Goal: Task Accomplishment & Management: Manage account settings

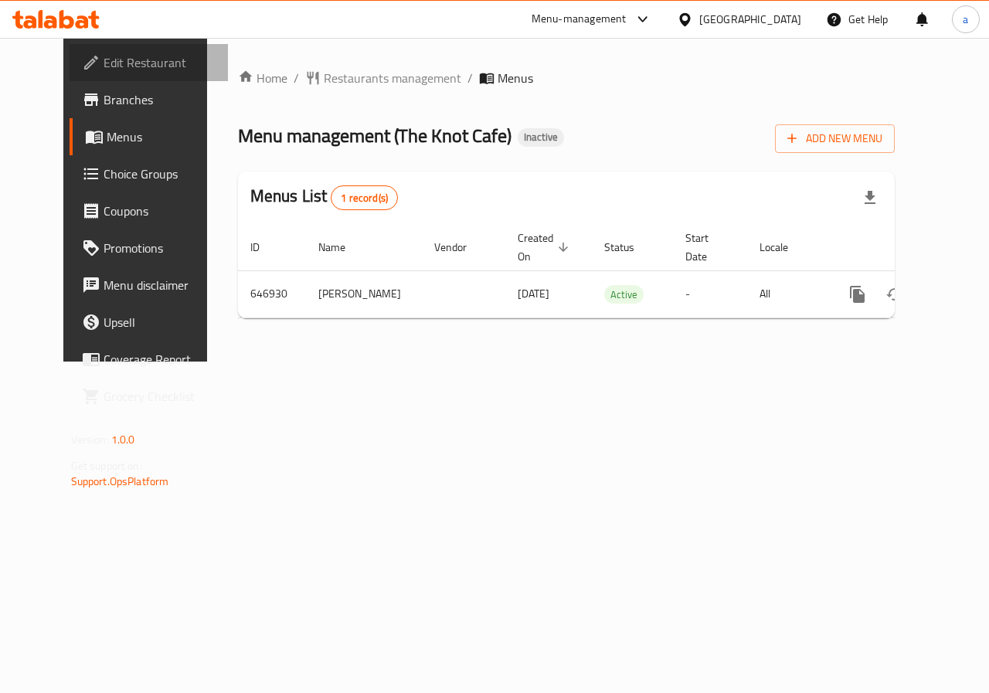
click at [133, 73] on link "Edit Restaurant" at bounding box center [149, 62] width 159 height 37
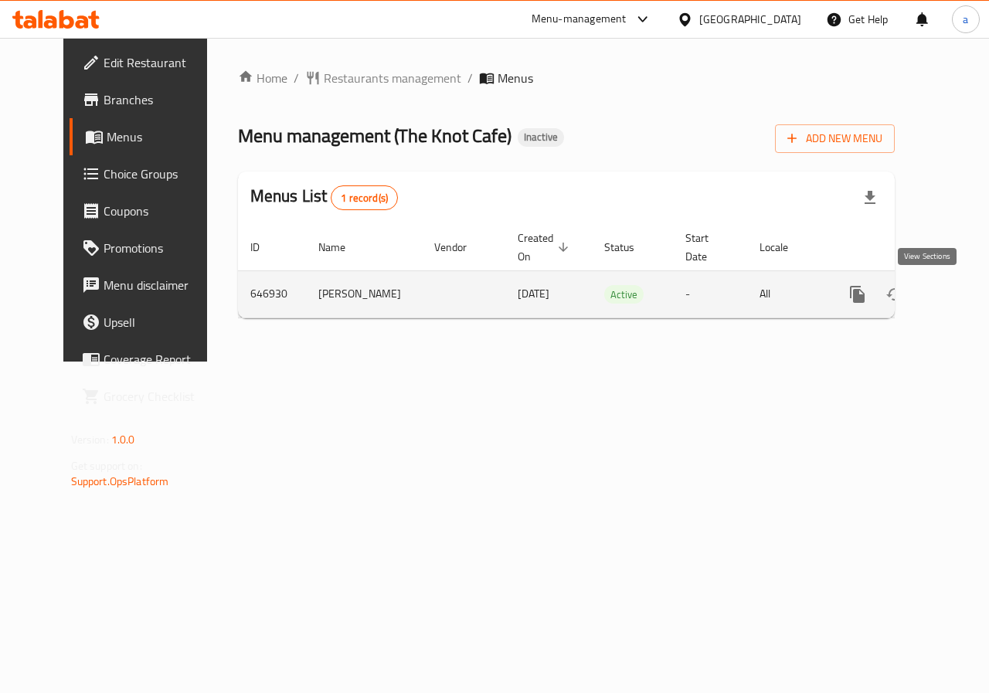
click at [950, 295] on link "enhanced table" at bounding box center [968, 294] width 37 height 37
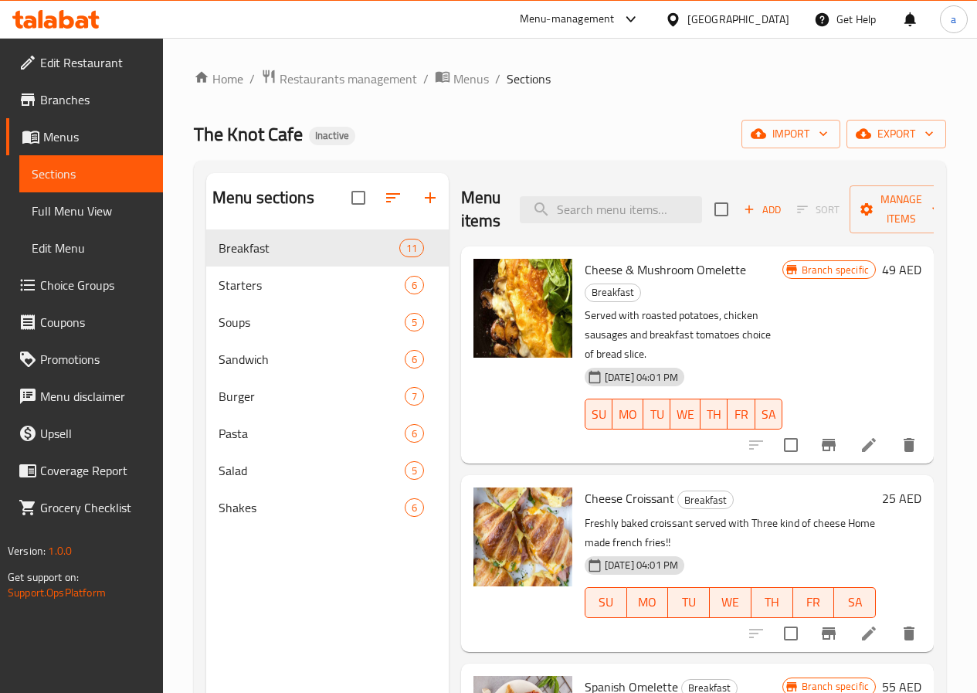
click at [93, 210] on span "Full Menu View" at bounding box center [91, 211] width 119 height 19
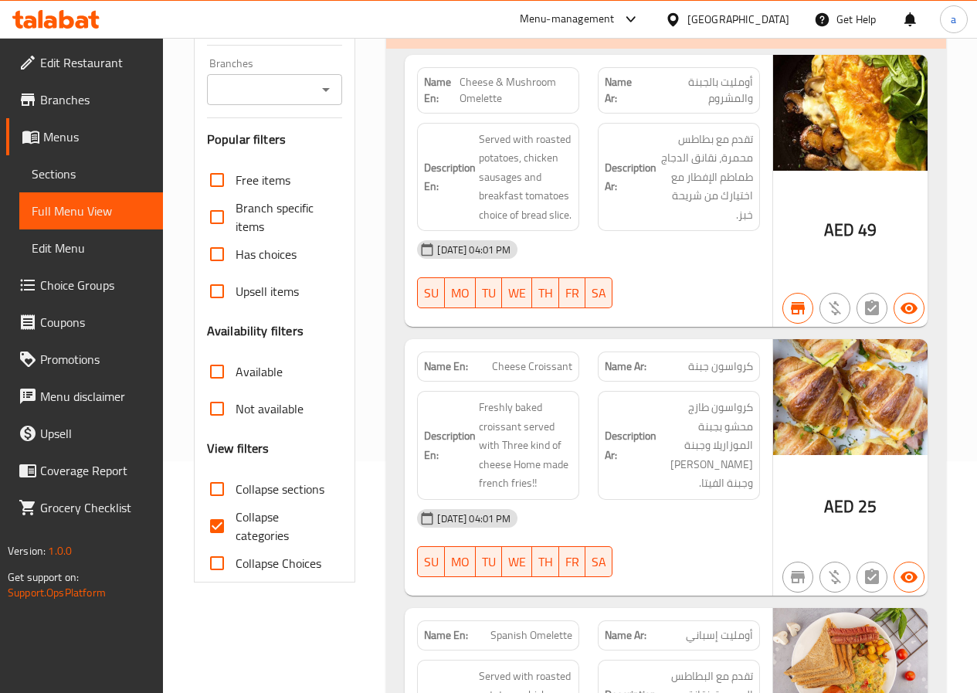
click at [95, 178] on span "Sections" at bounding box center [91, 174] width 119 height 19
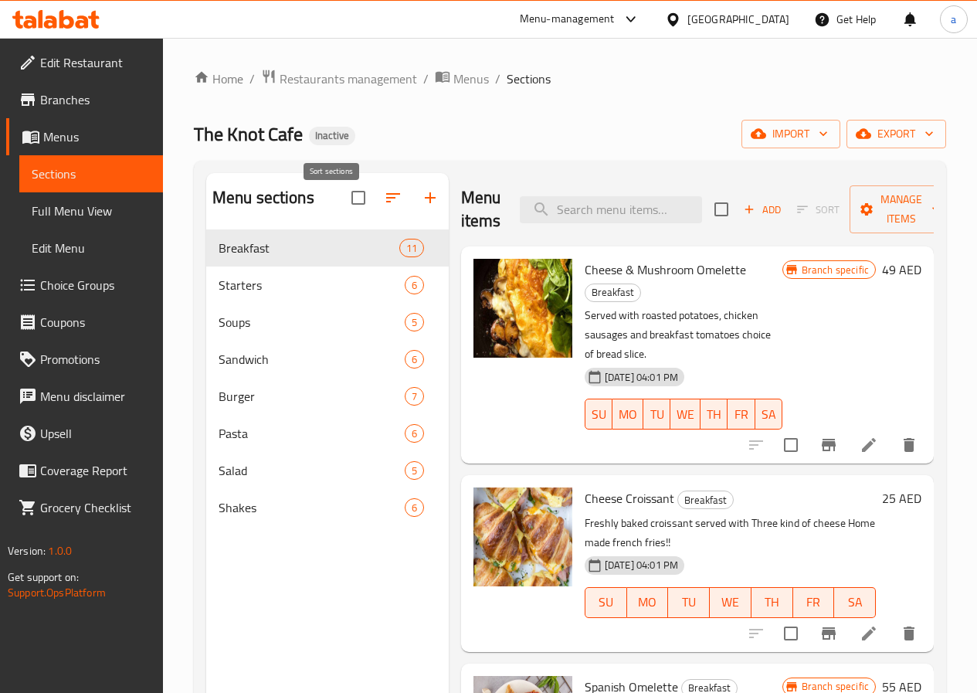
click at [342, 209] on input "checkbox" at bounding box center [358, 198] width 32 height 32
checkbox input "true"
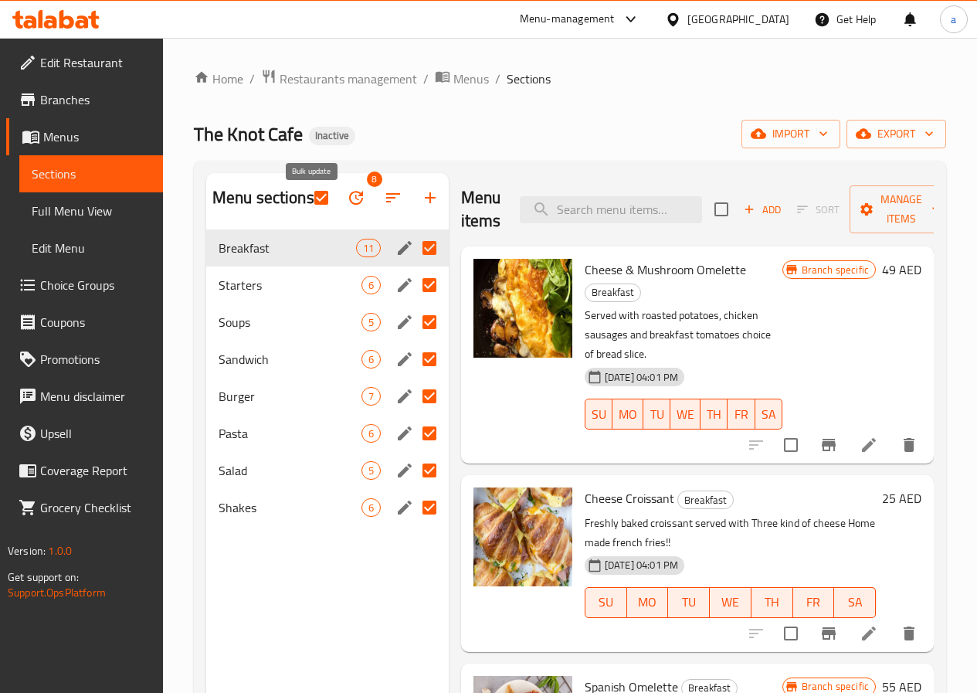
click at [338, 216] on button "button" at bounding box center [356, 197] width 37 height 37
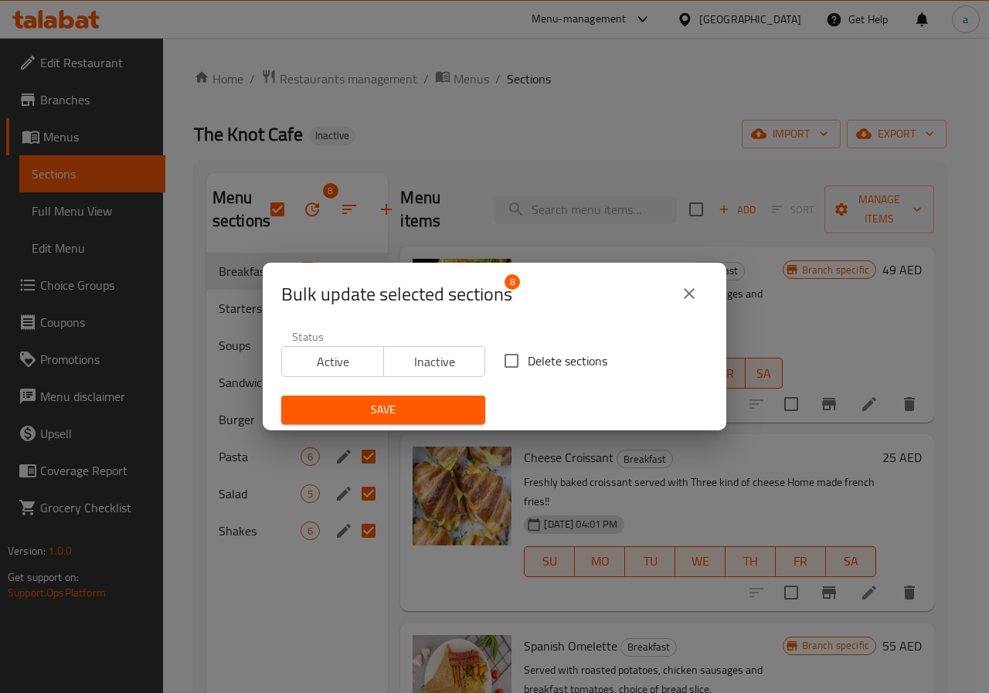
click at [528, 363] on span "Delete sections" at bounding box center [568, 361] width 80 height 19
click at [523, 363] on input "Delete sections" at bounding box center [511, 361] width 32 height 32
checkbox input "true"
click at [442, 399] on button "Save" at bounding box center [383, 410] width 204 height 29
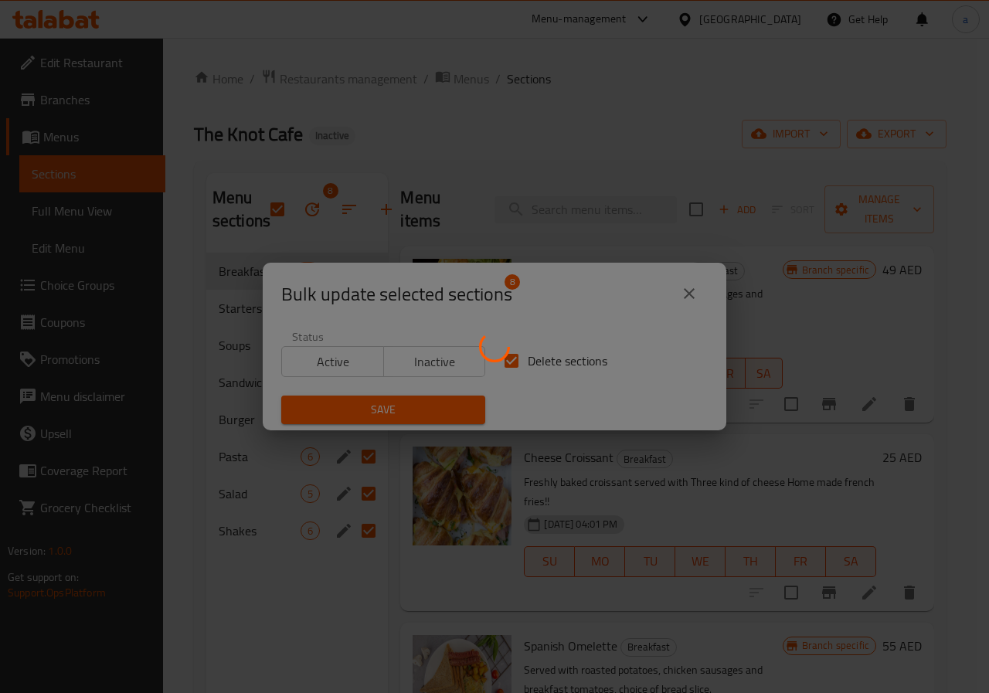
checkbox input "false"
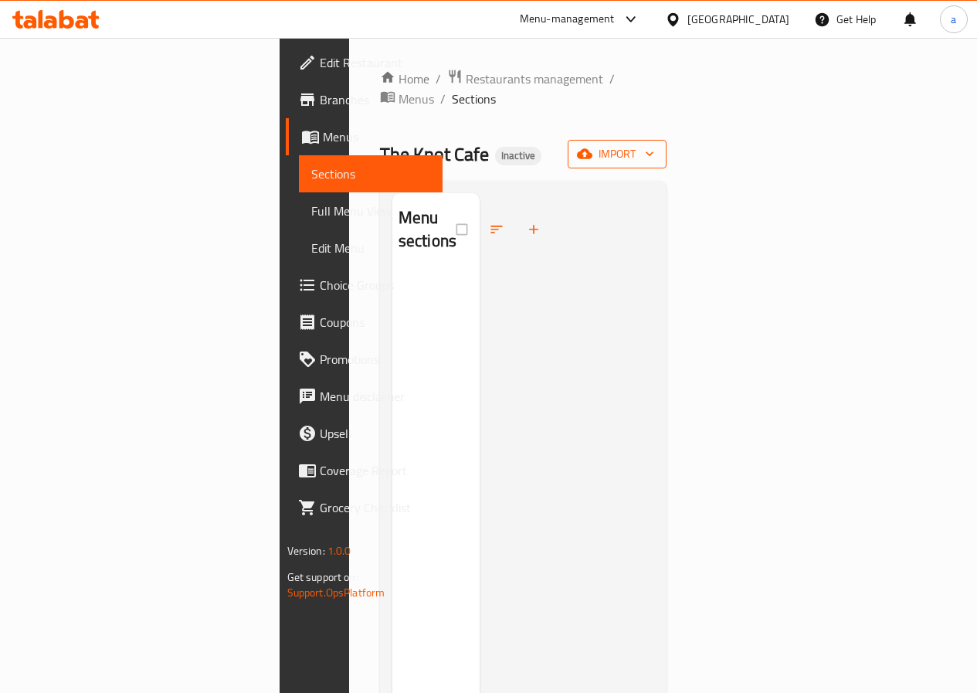
click at [654, 144] on span "import" at bounding box center [617, 153] width 74 height 19
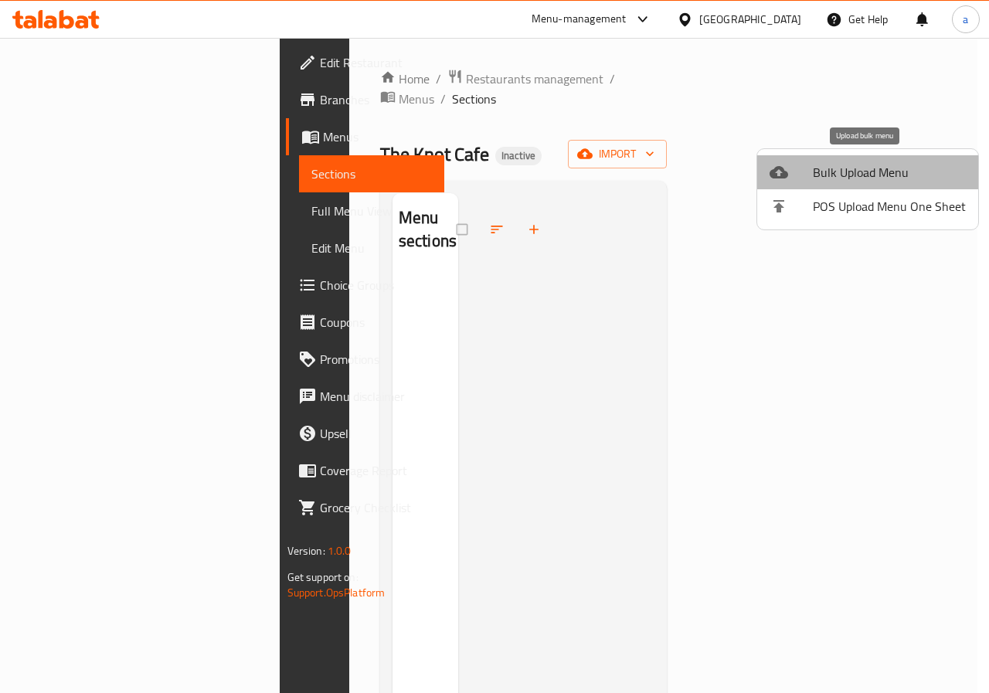
click at [882, 166] on span "Bulk Upload Menu" at bounding box center [889, 172] width 153 height 19
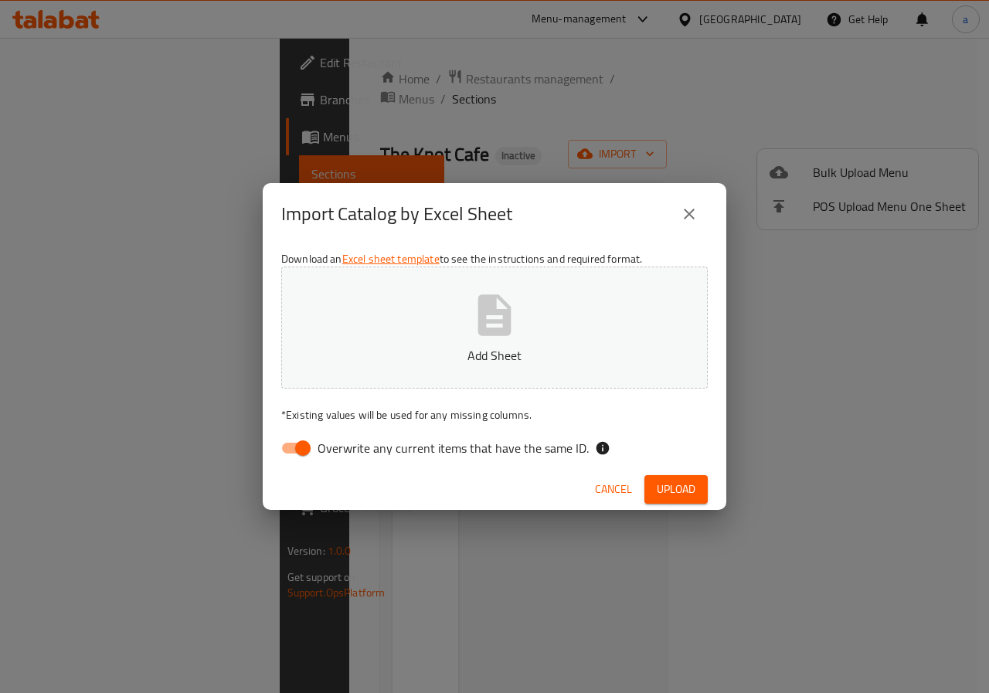
click at [301, 454] on input "Overwrite any current items that have the same ID." at bounding box center [303, 447] width 88 height 29
checkbox input "false"
click at [447, 357] on p "Add Sheet" at bounding box center [494, 355] width 379 height 19
click at [534, 340] on button "Add Sheet" at bounding box center [494, 328] width 427 height 122
click at [668, 493] on span "Upload" at bounding box center [676, 489] width 39 height 19
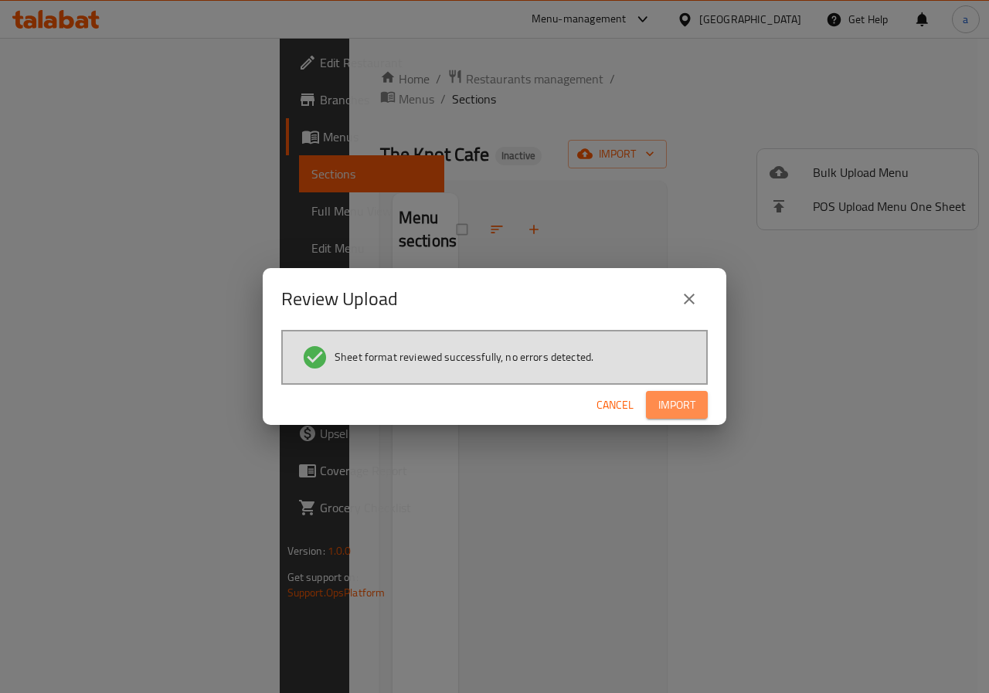
click at [678, 415] on button "Import" at bounding box center [677, 405] width 62 height 29
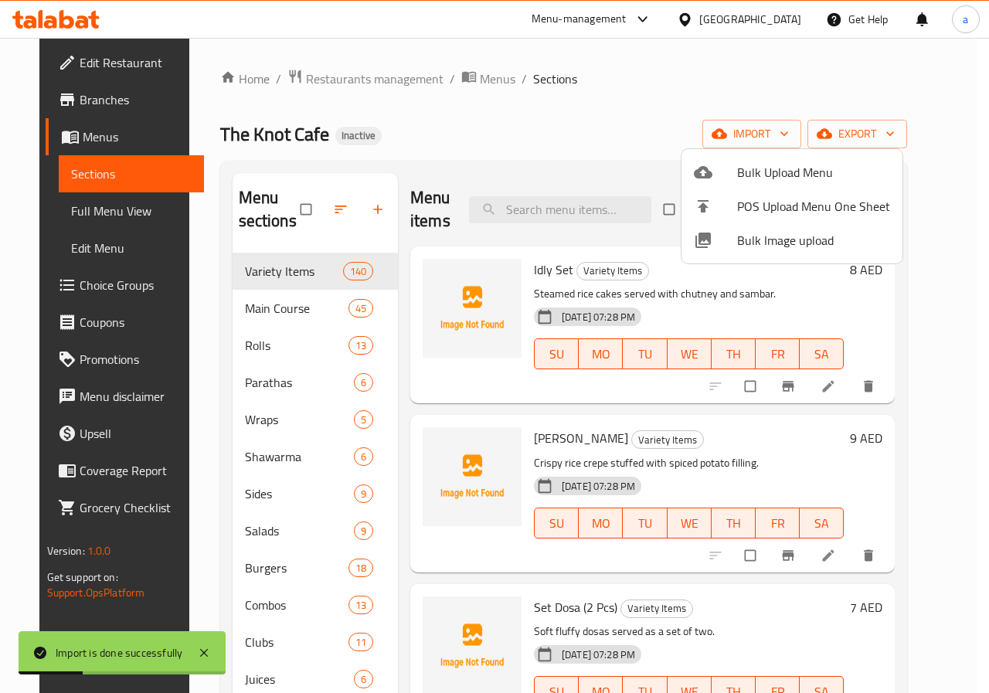
click at [624, 121] on div at bounding box center [494, 346] width 989 height 693
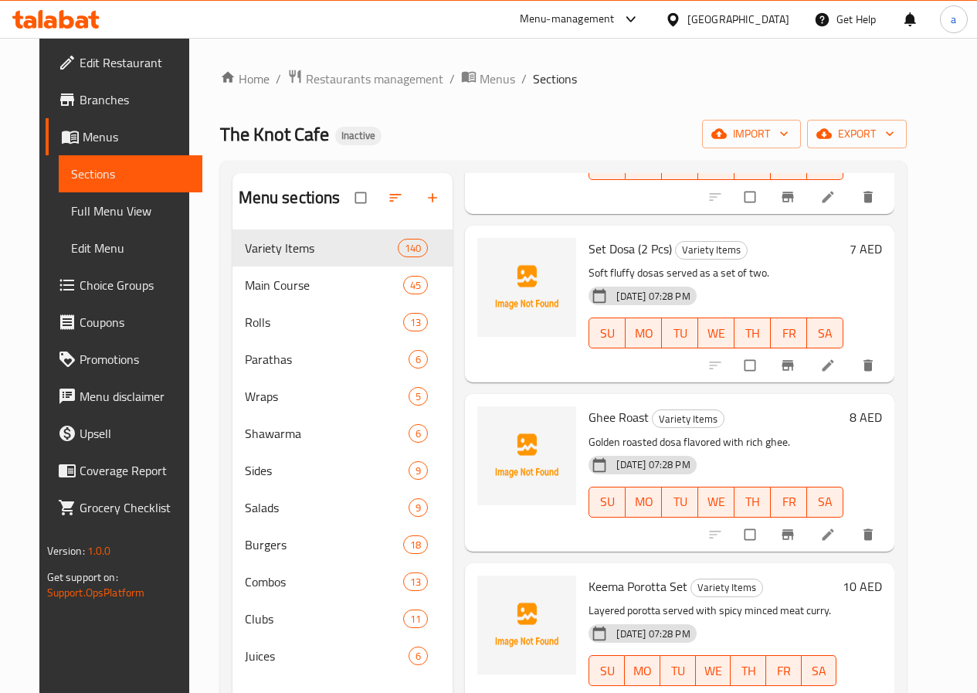
scroll to position [386, 0]
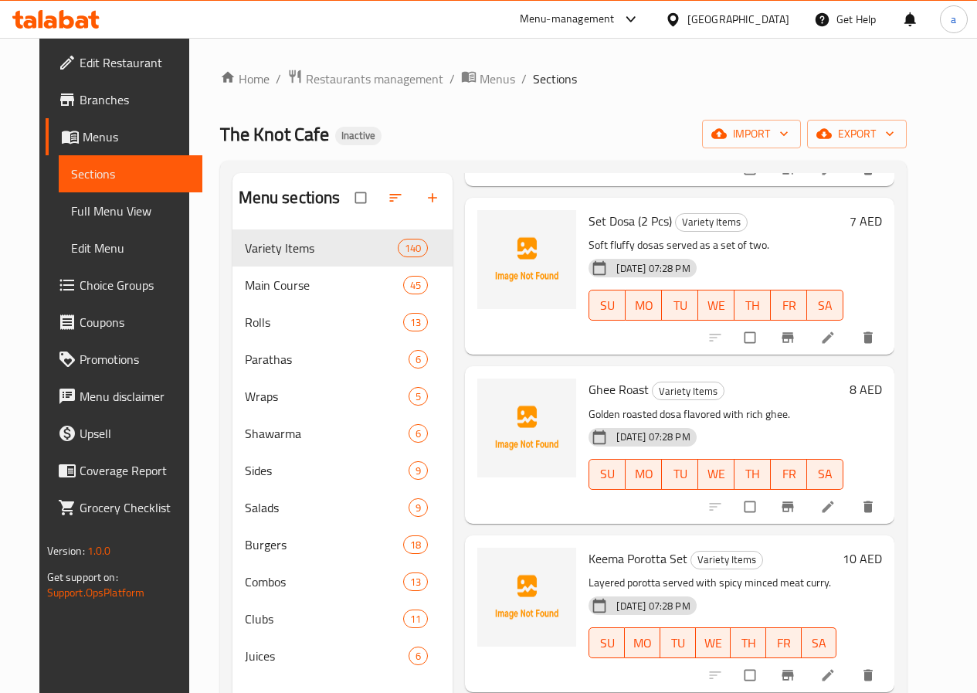
click at [86, 212] on span "Full Menu View" at bounding box center [130, 211] width 119 height 19
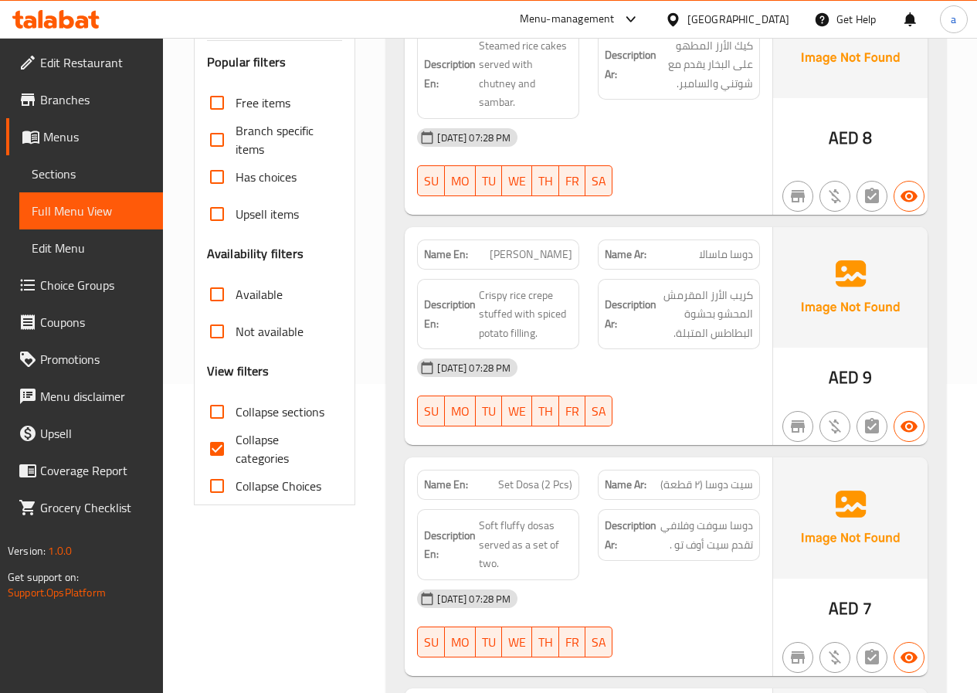
scroll to position [464, 0]
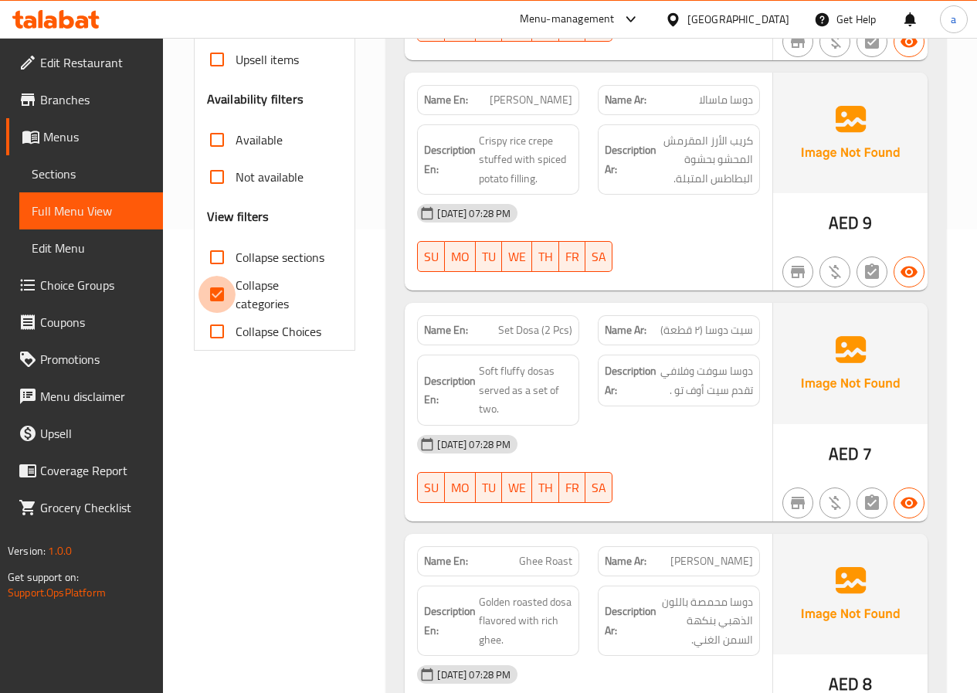
click at [214, 276] on input "Collapse categories" at bounding box center [217, 294] width 37 height 37
checkbox input "false"
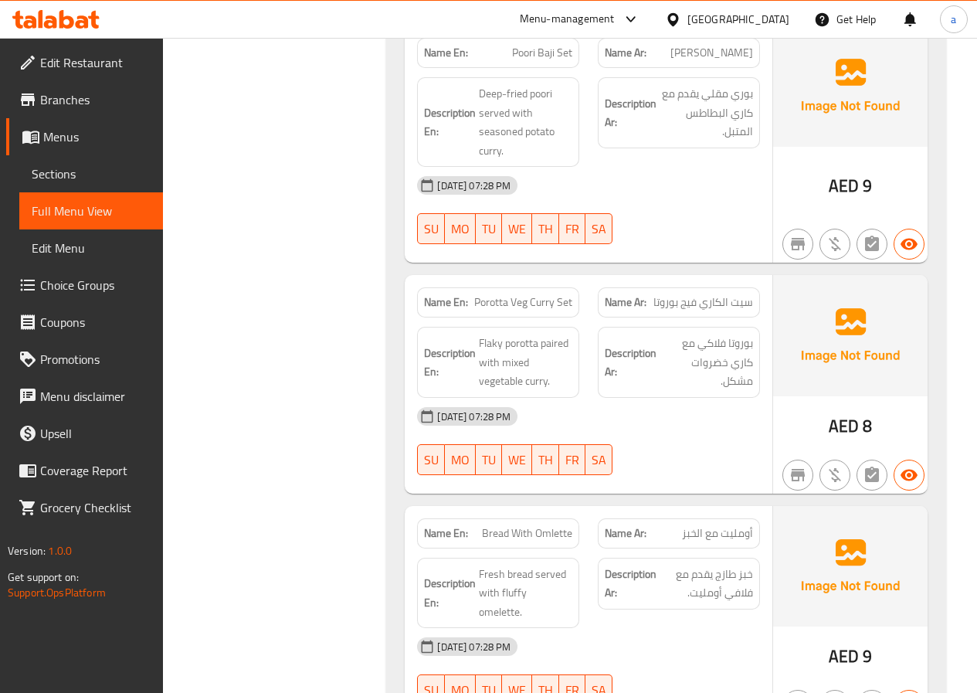
scroll to position [1700, 0]
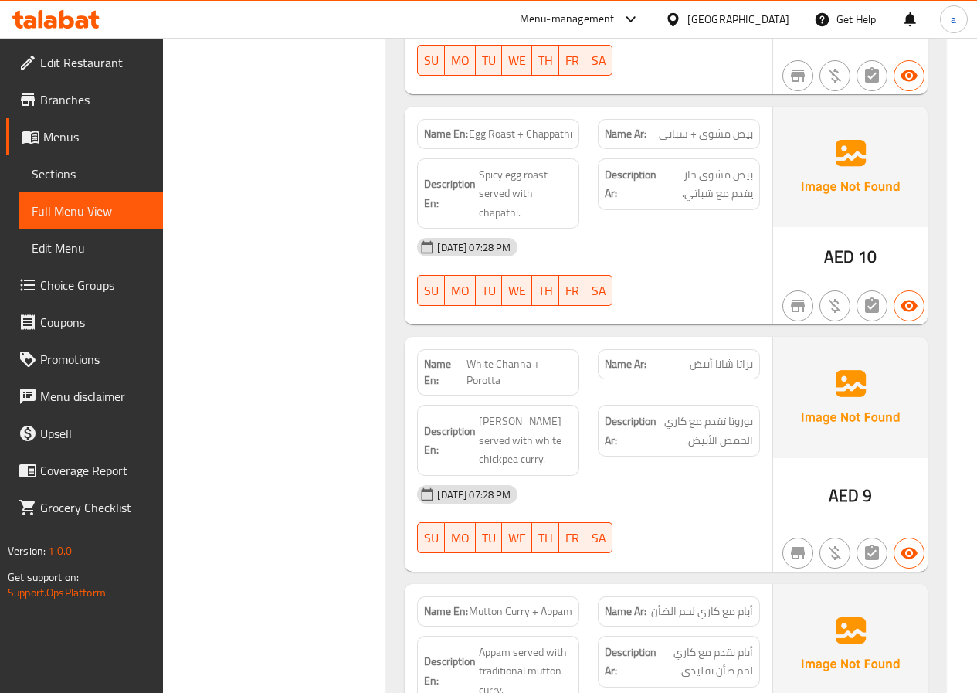
scroll to position [4173, 0]
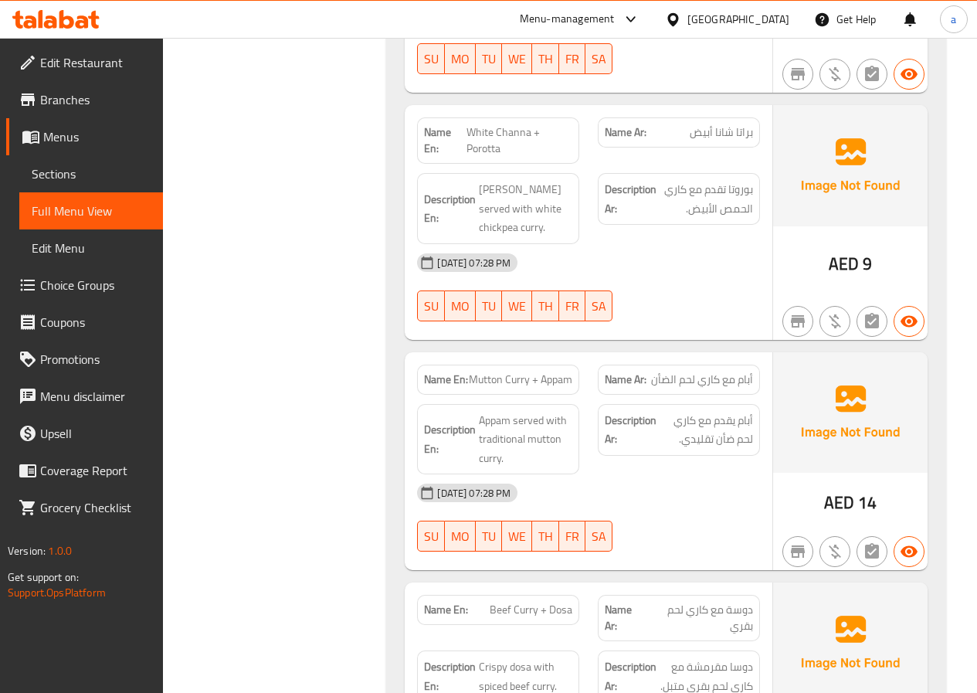
click at [80, 175] on span "Sections" at bounding box center [91, 174] width 119 height 19
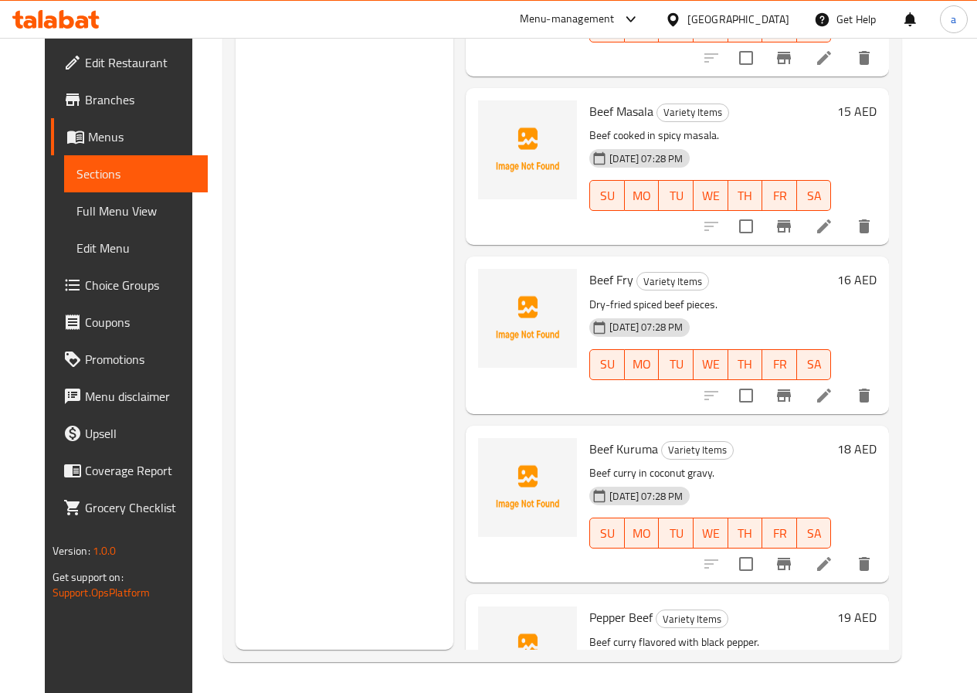
scroll to position [209, 0]
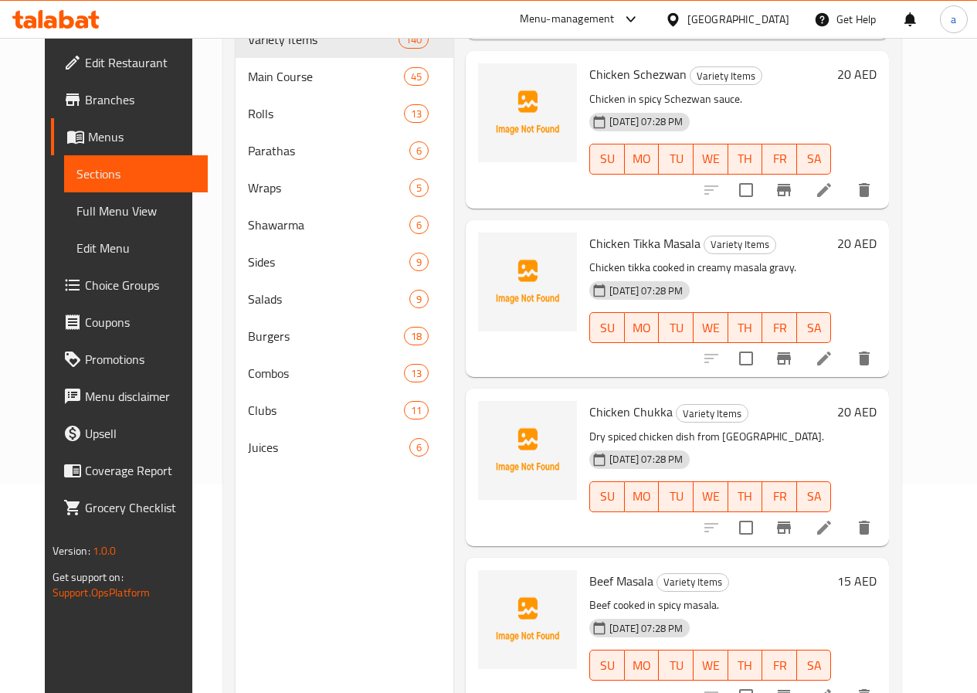
click at [85, 280] on span "Choice Groups" at bounding box center [140, 285] width 110 height 19
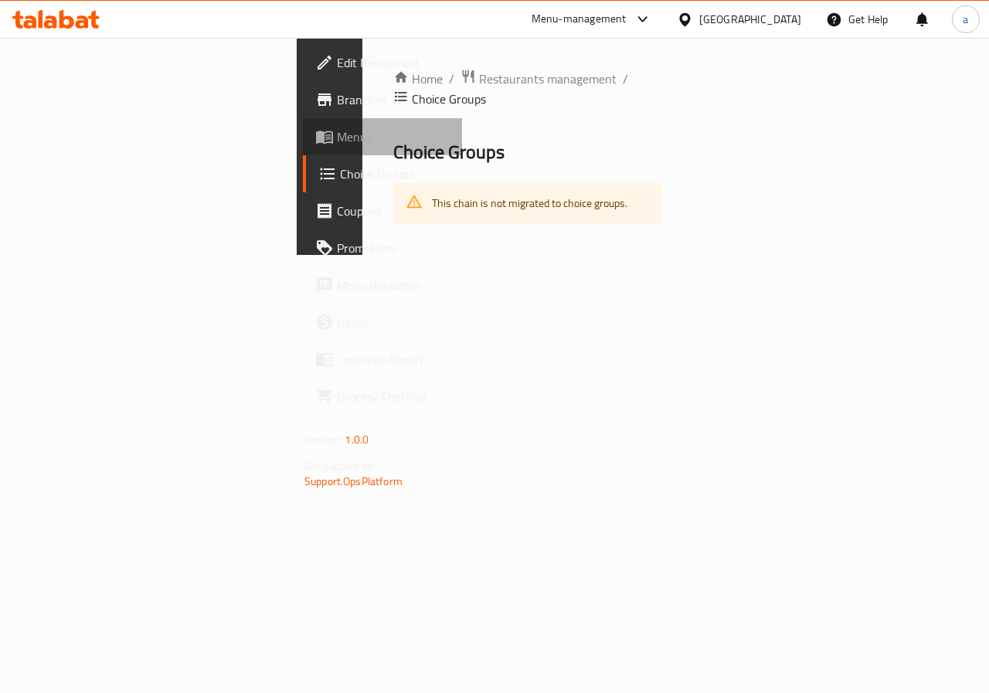
click at [303, 148] on link "Menus" at bounding box center [382, 136] width 159 height 37
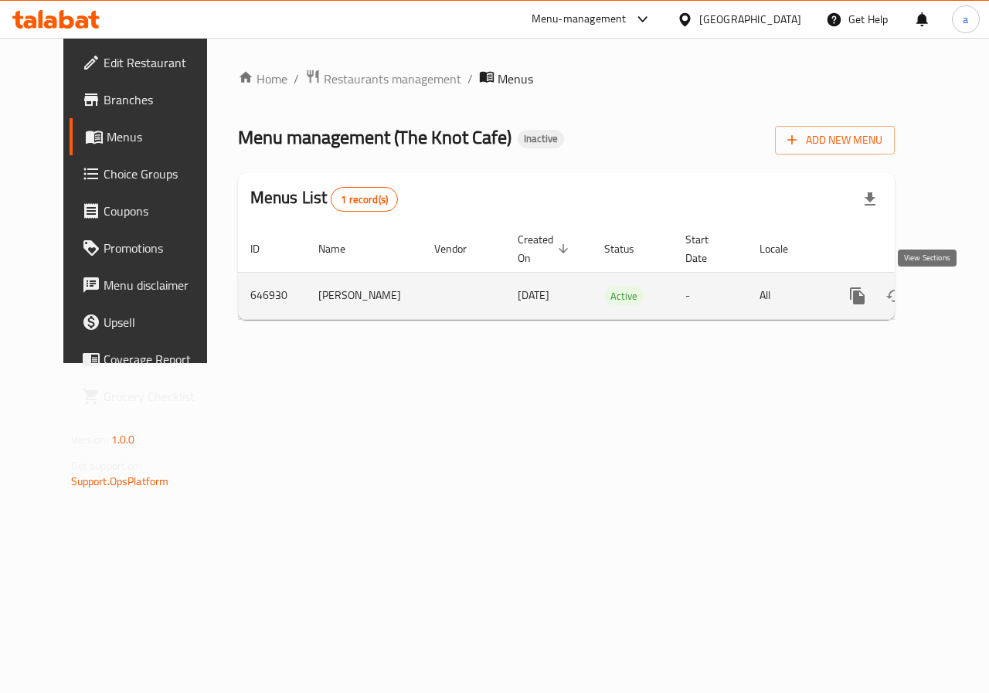
click at [960, 296] on icon "enhanced table" at bounding box center [969, 296] width 19 height 19
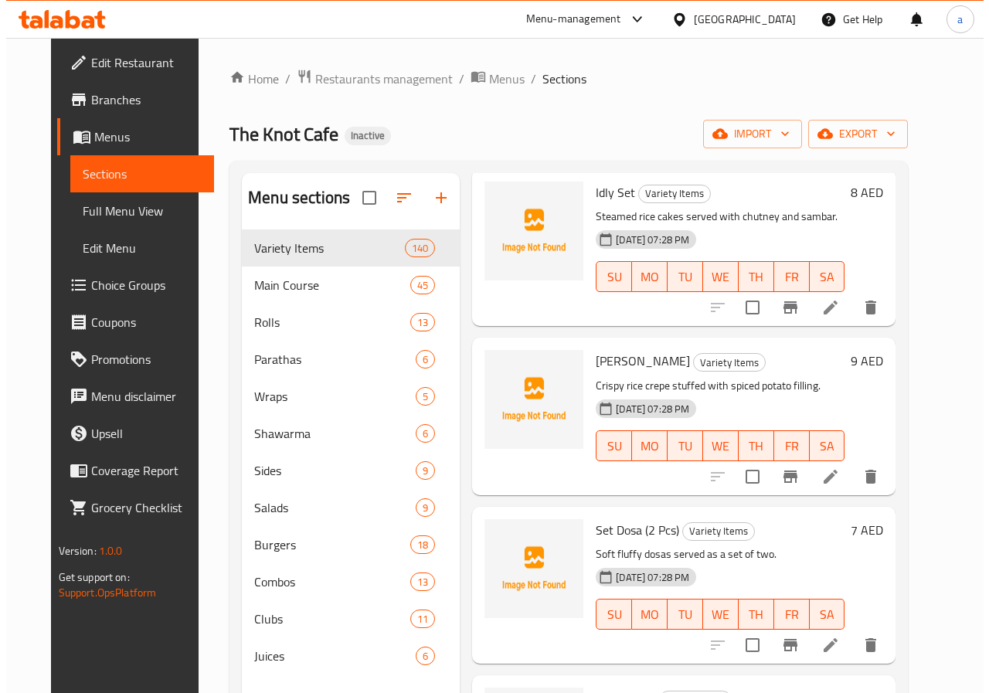
scroll to position [155, 0]
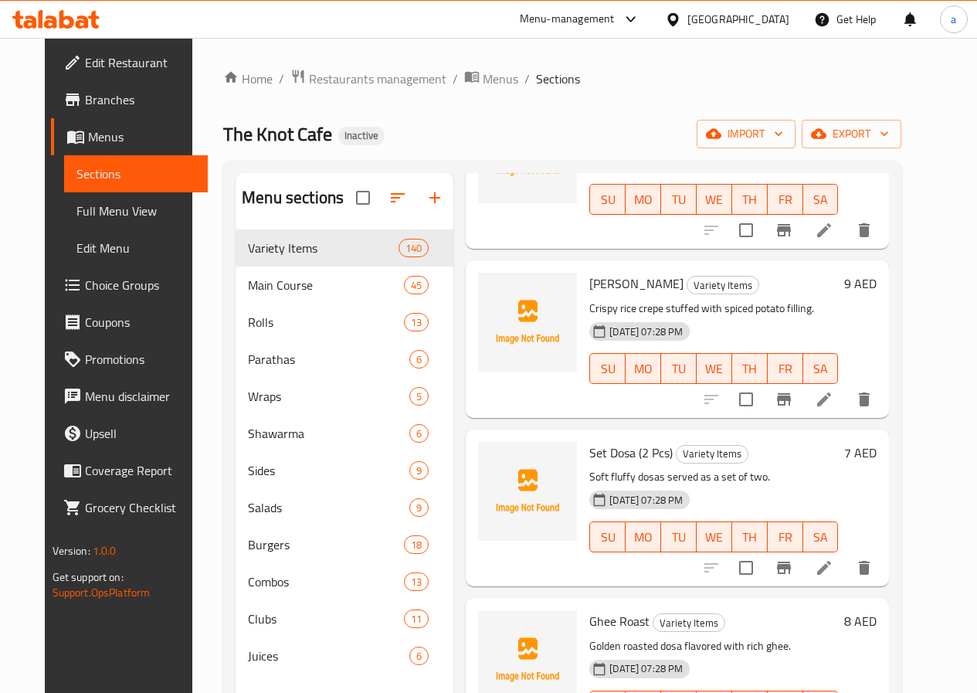
click at [76, 239] on span "Edit Menu" at bounding box center [135, 248] width 119 height 19
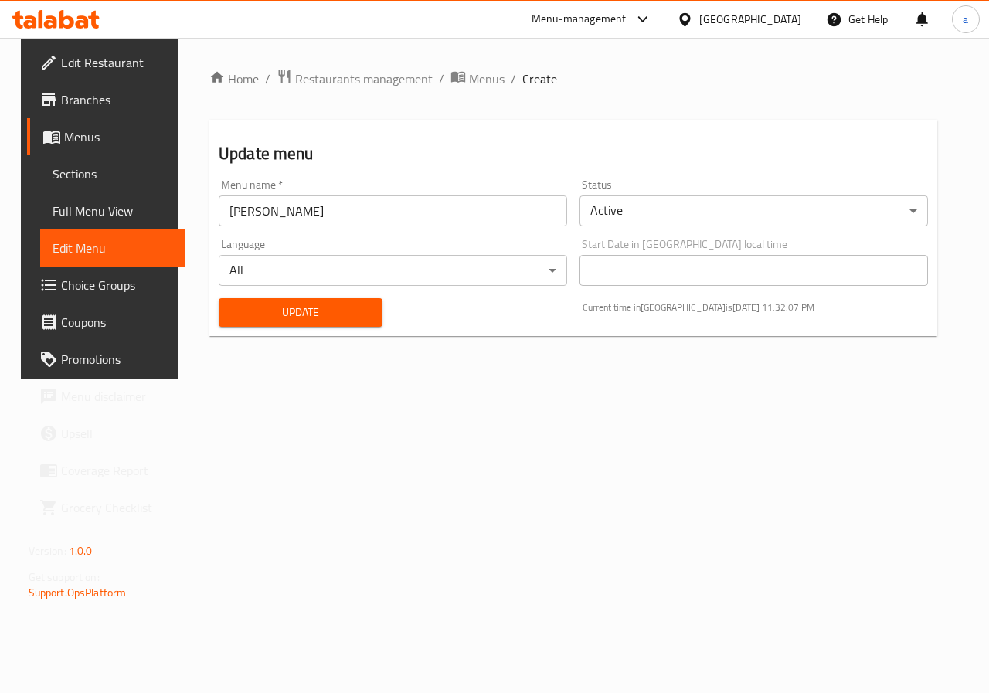
click at [63, 272] on link "Choice Groups" at bounding box center [106, 285] width 159 height 37
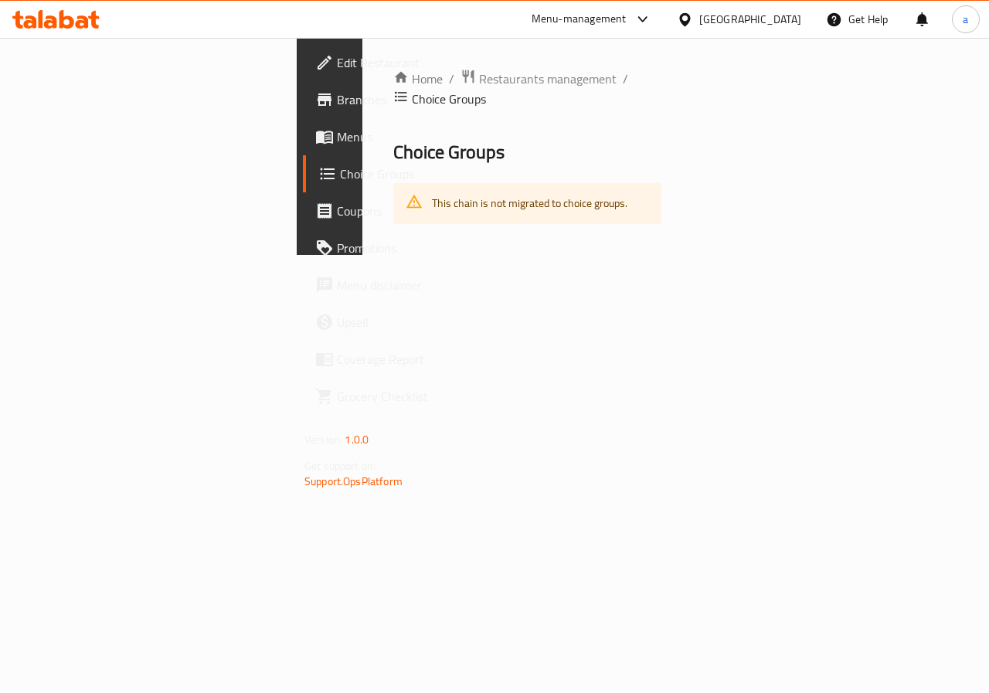
click at [340, 172] on span "Choice Groups" at bounding box center [395, 174] width 110 height 19
click at [337, 109] on span "Branches" at bounding box center [393, 99] width 113 height 19
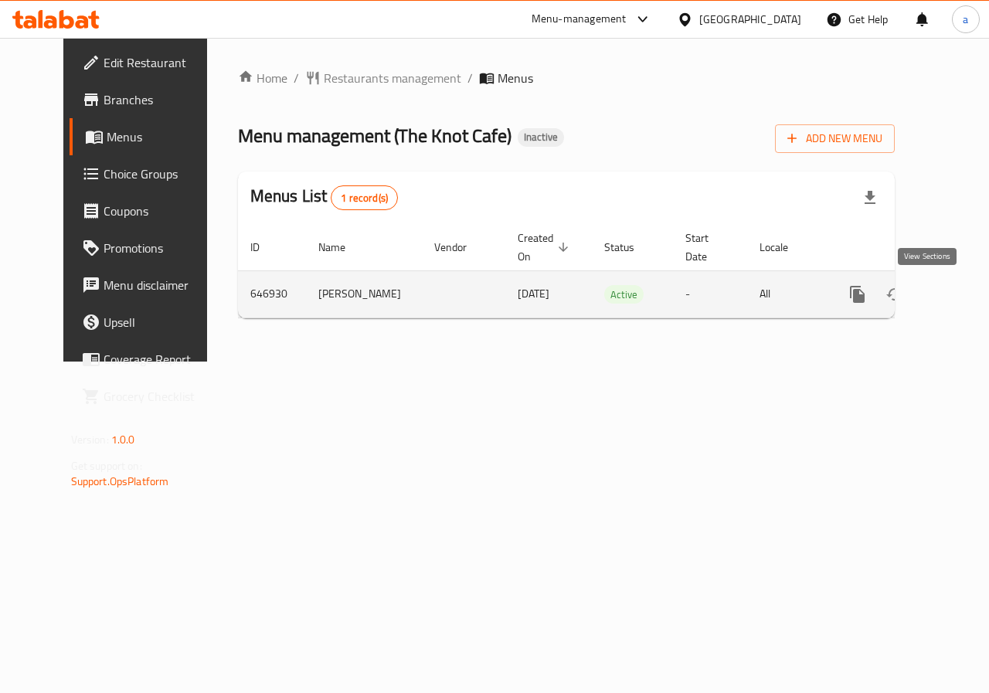
click at [960, 291] on icon "enhanced table" at bounding box center [969, 294] width 19 height 19
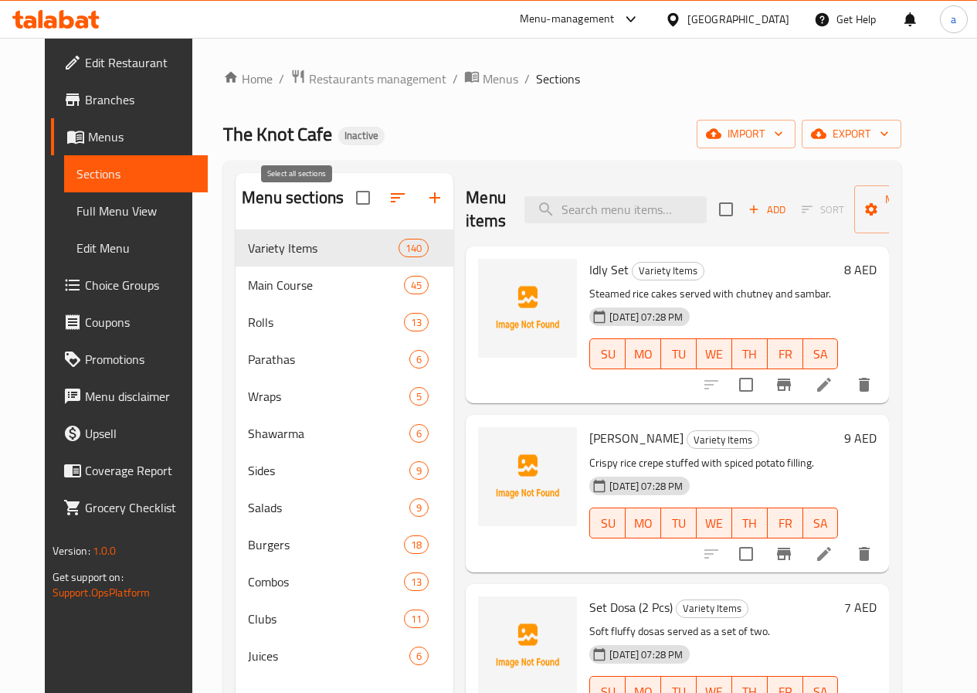
click at [347, 206] on input "checkbox" at bounding box center [363, 198] width 32 height 32
checkbox input "true"
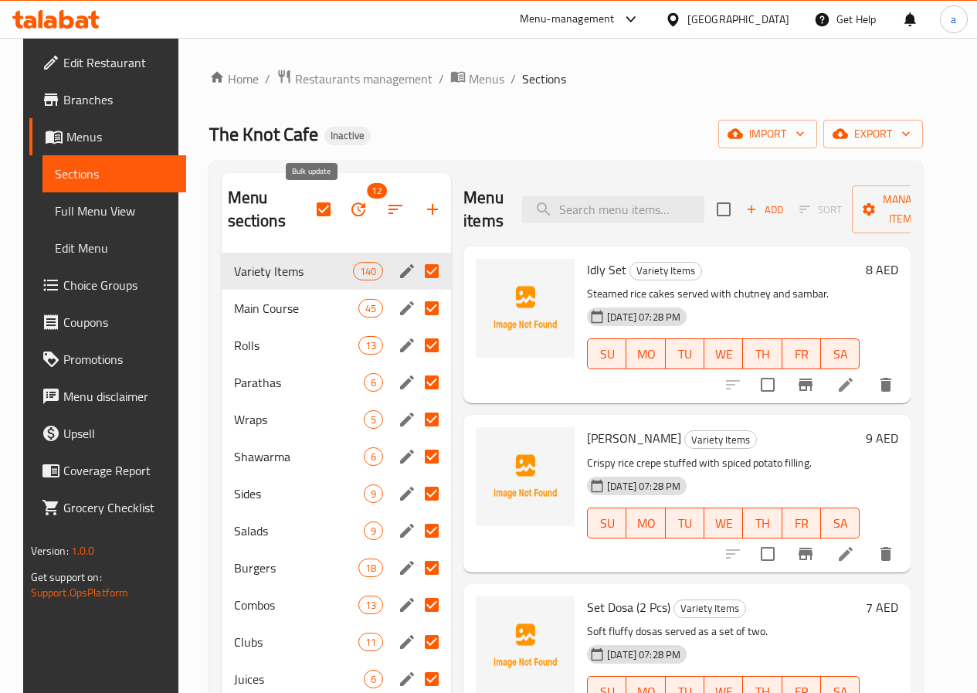
click at [349, 206] on icon "button" at bounding box center [358, 209] width 19 height 19
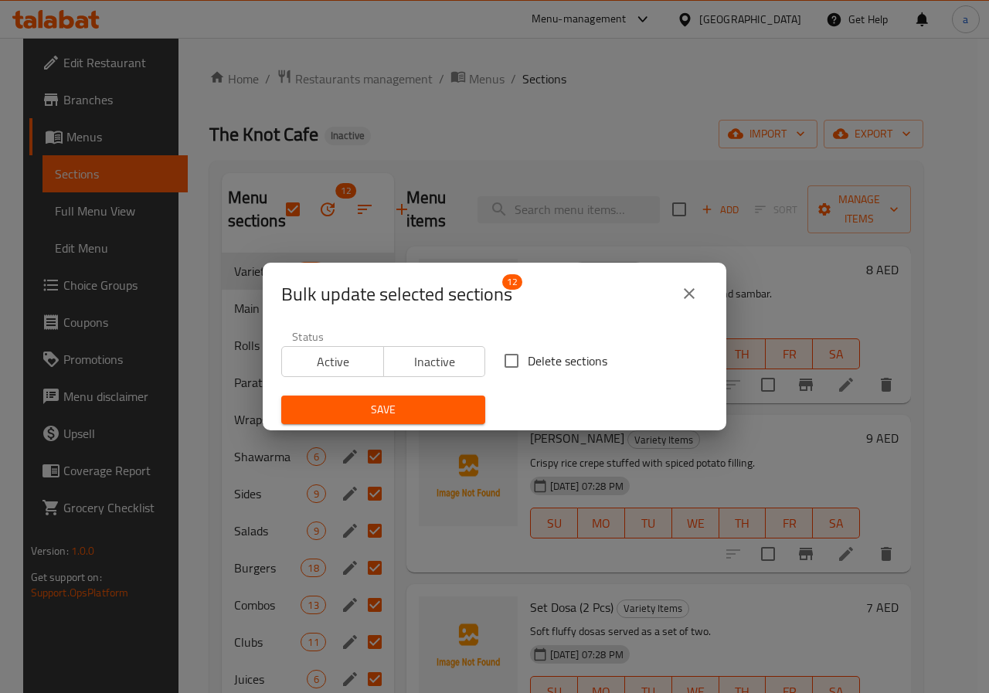
click at [520, 355] on input "Delete sections" at bounding box center [511, 361] width 32 height 32
checkbox input "true"
click at [419, 411] on span "Save" at bounding box center [383, 409] width 179 height 19
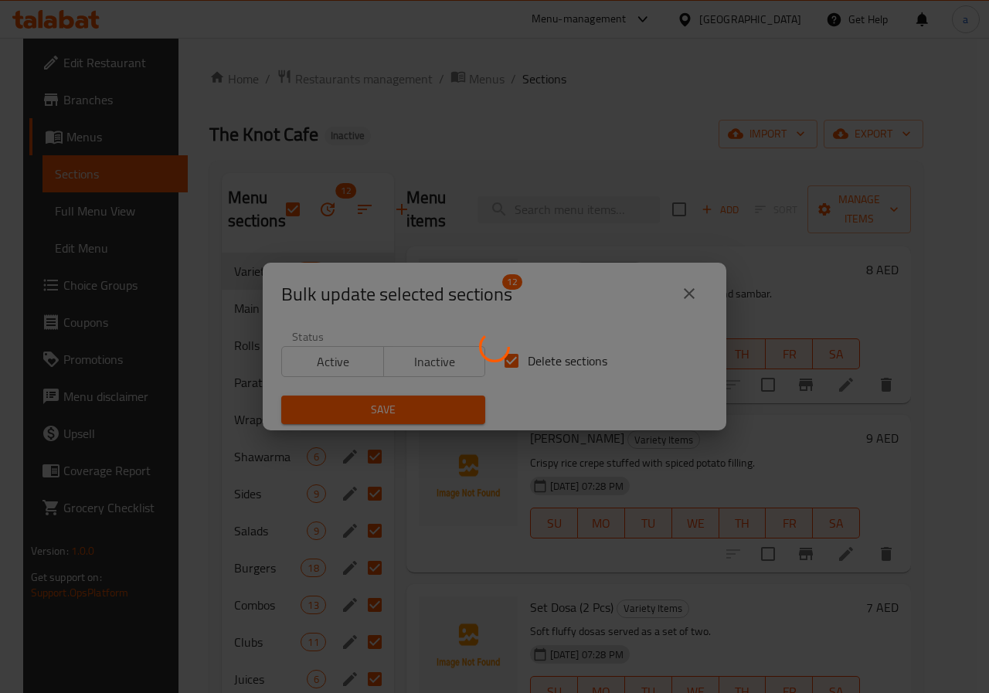
checkbox input "false"
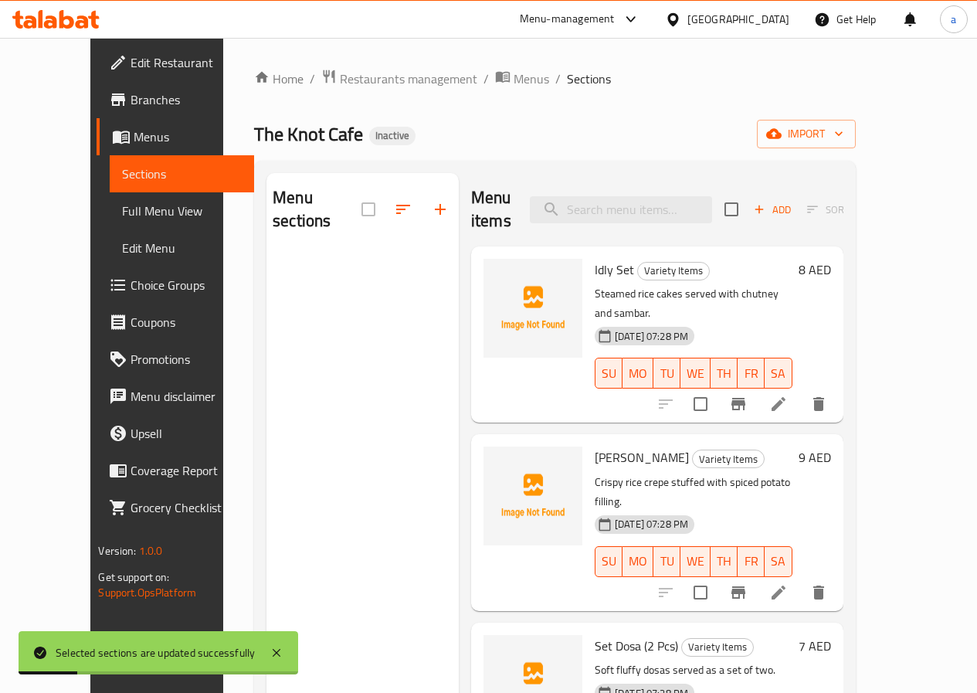
click at [134, 134] on span "Menus" at bounding box center [187, 136] width 107 height 19
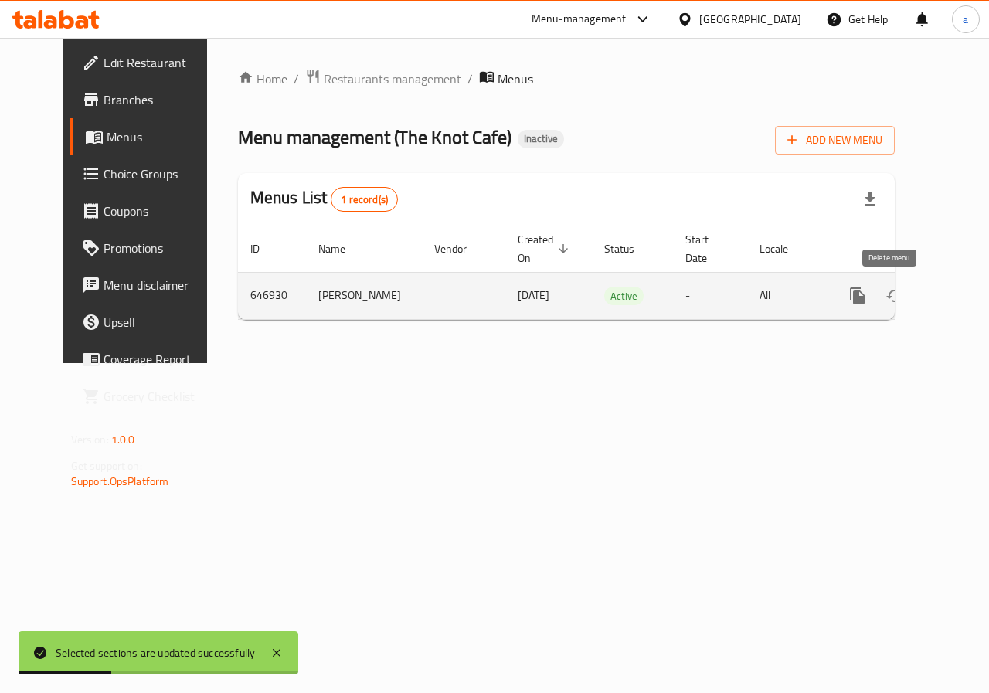
click at [926, 300] on icon "enhanced table" at bounding box center [931, 296] width 11 height 14
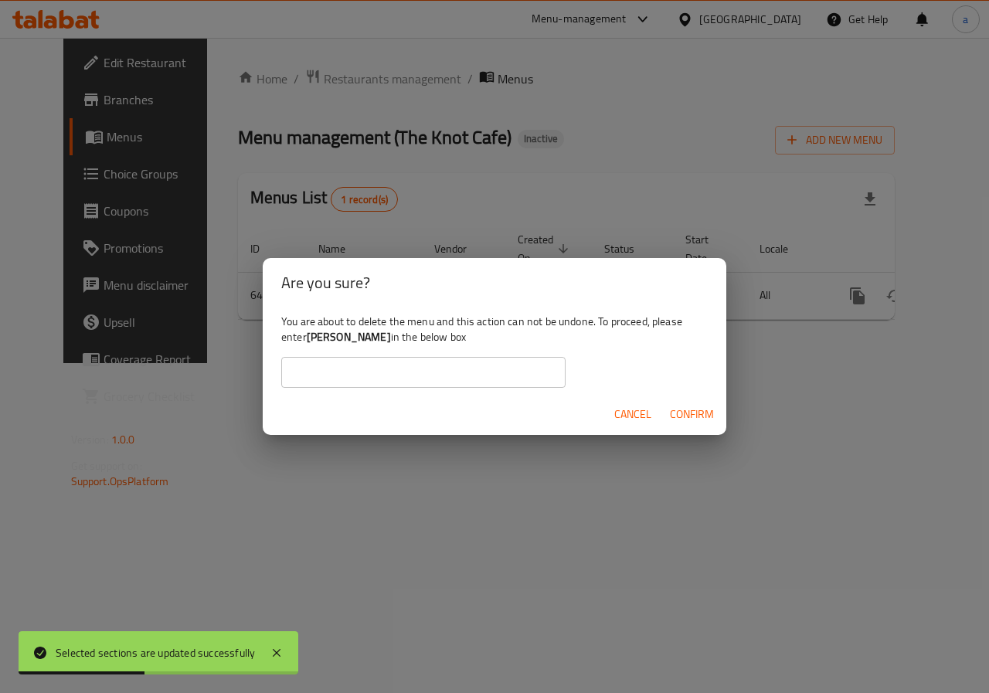
click at [481, 374] on input "text" at bounding box center [423, 372] width 284 height 31
click at [326, 342] on b "[PERSON_NAME]" at bounding box center [349, 337] width 84 height 20
copy b "[PERSON_NAME]"
click at [397, 384] on input "text" at bounding box center [423, 372] width 284 height 31
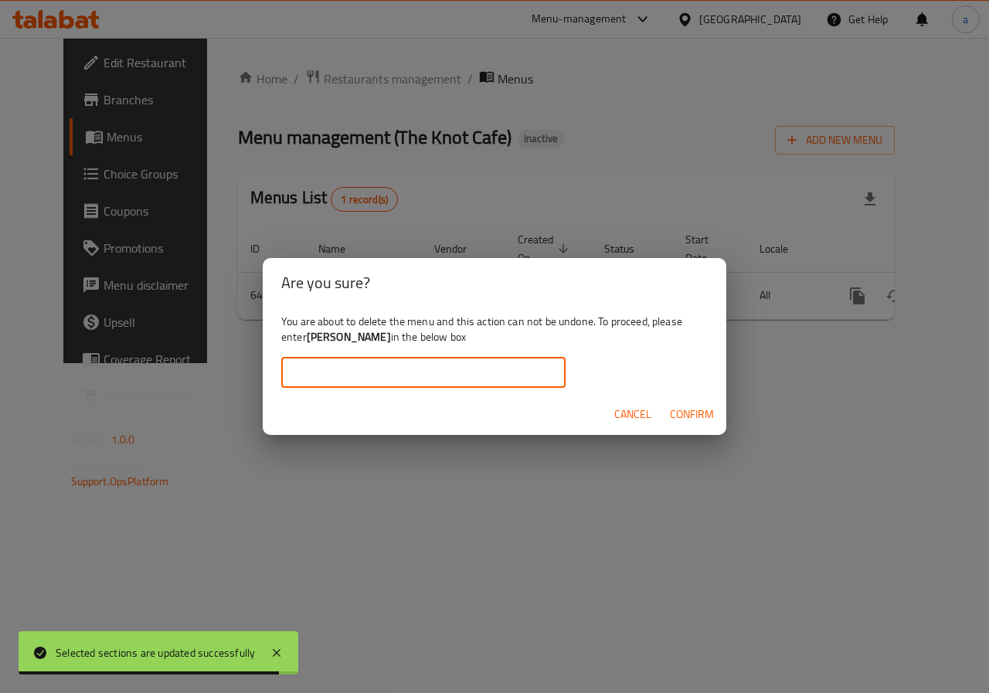
paste input "[PERSON_NAME]"
type input "[PERSON_NAME]"
click at [699, 414] on span "Confirm" at bounding box center [692, 414] width 44 height 19
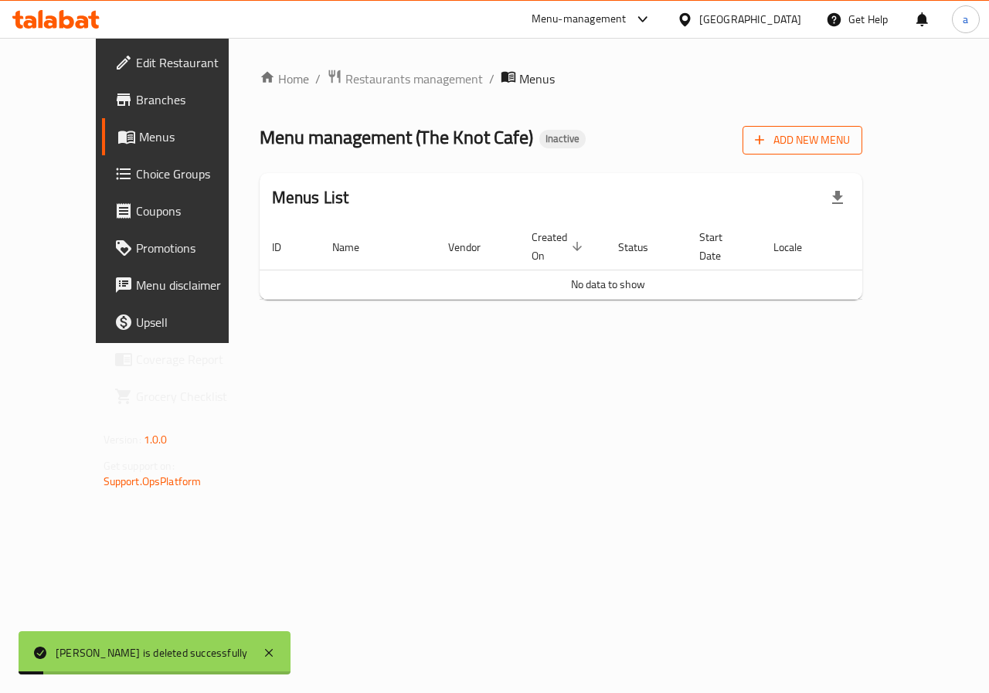
click at [850, 144] on span "Add New Menu" at bounding box center [802, 140] width 95 height 19
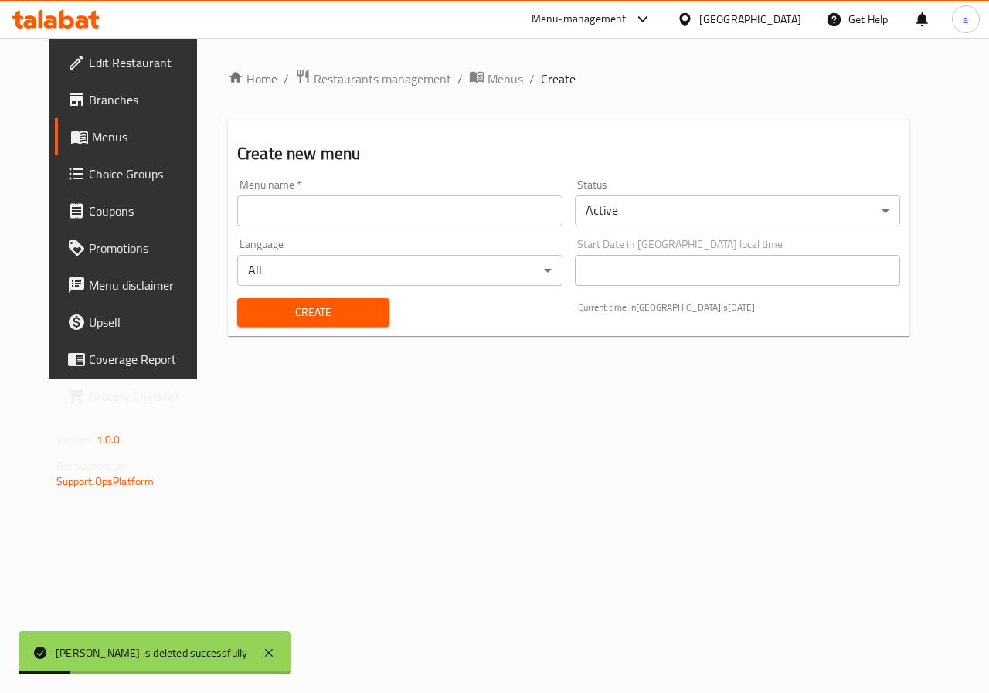
click at [386, 213] on input "text" at bounding box center [399, 210] width 325 height 31
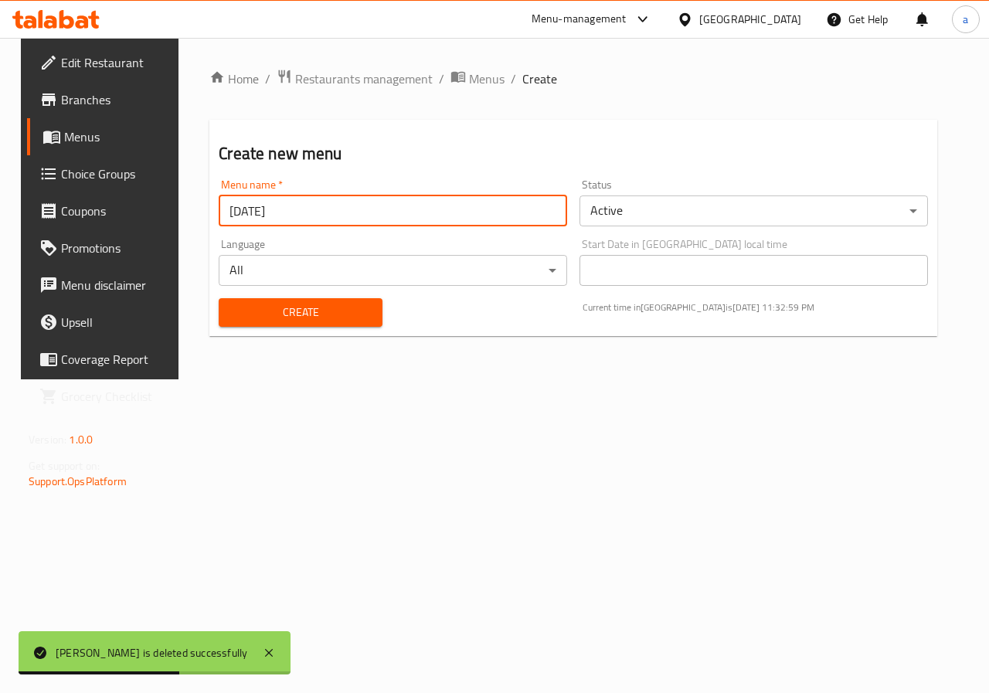
click at [247, 209] on input "[DATE]" at bounding box center [393, 210] width 348 height 31
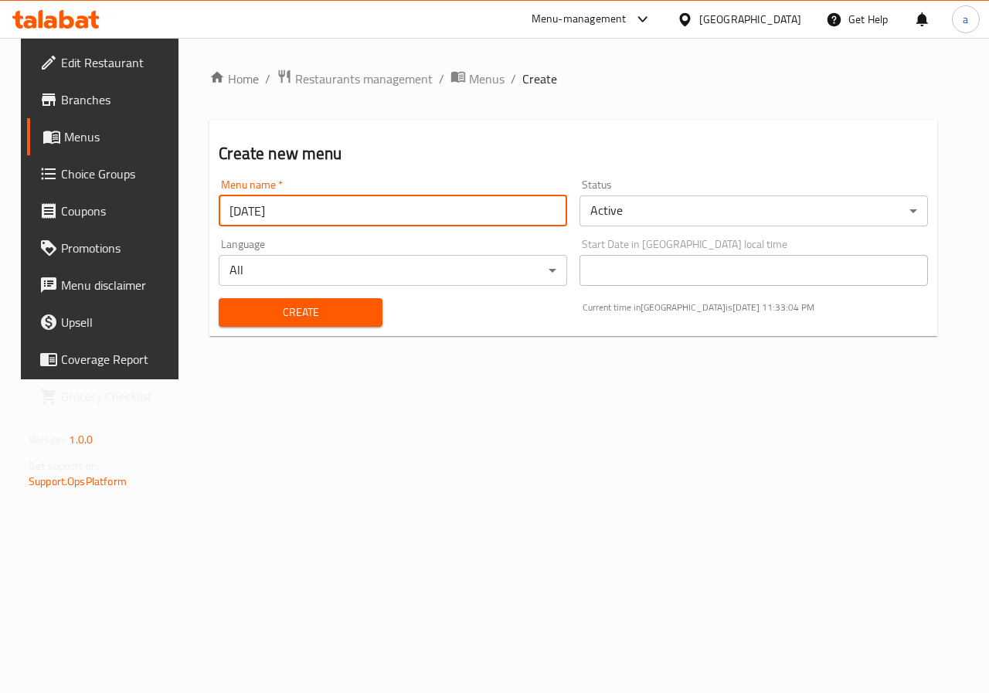
type input "[DATE]"
click at [450, 379] on div "Home / Restaurants management / Menus / Create Create new menu Menu name   * [D…" at bounding box center [573, 209] width 790 height 342
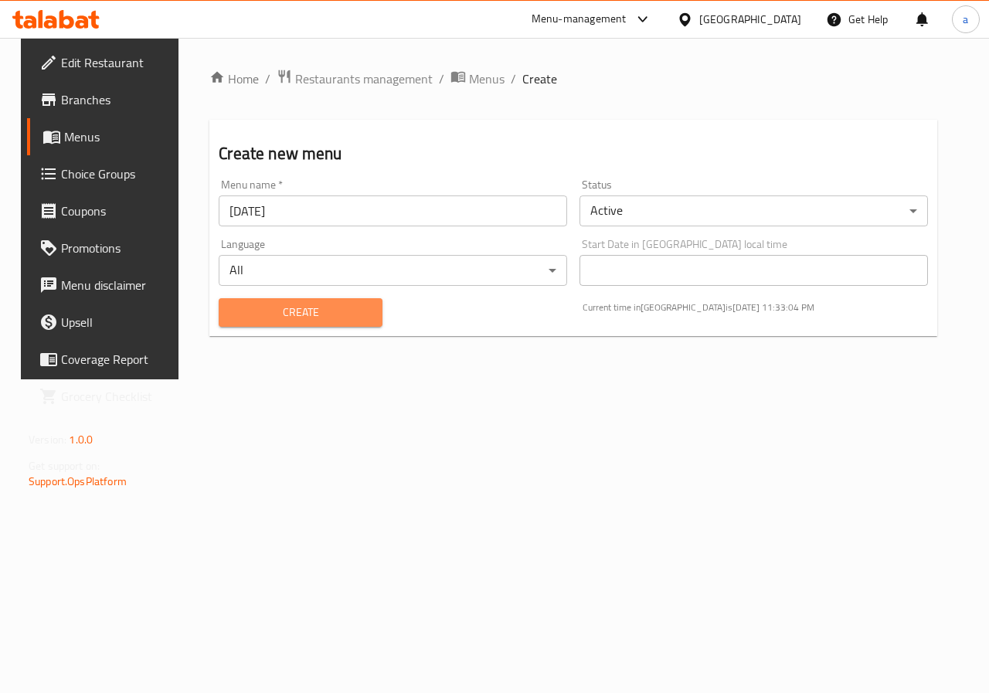
click at [282, 311] on span "Create" at bounding box center [300, 312] width 138 height 19
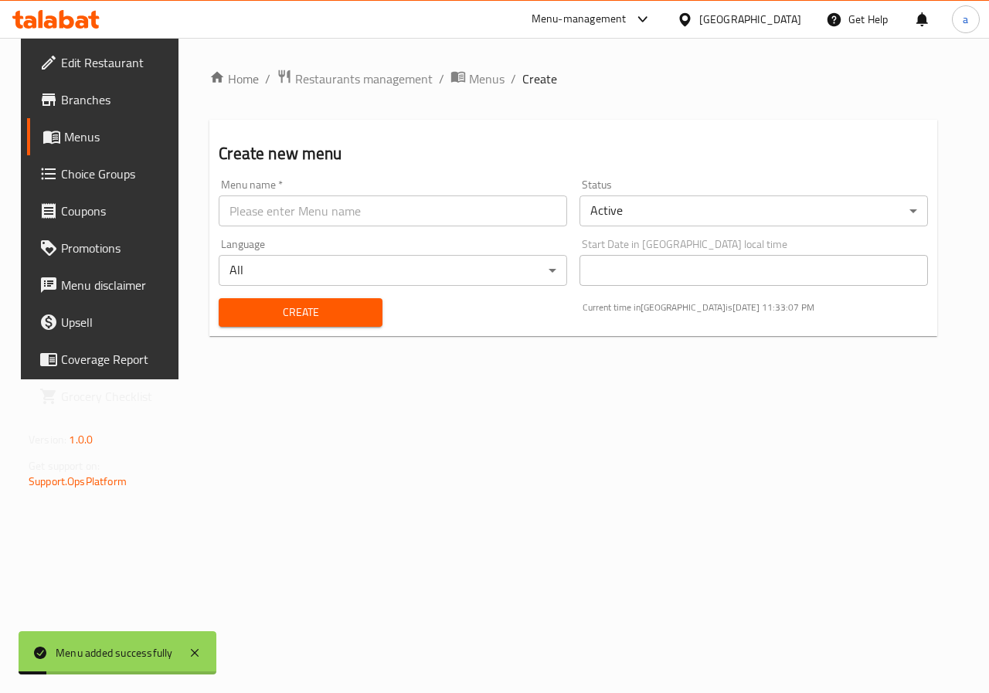
click at [81, 142] on span "Menus" at bounding box center [119, 136] width 110 height 19
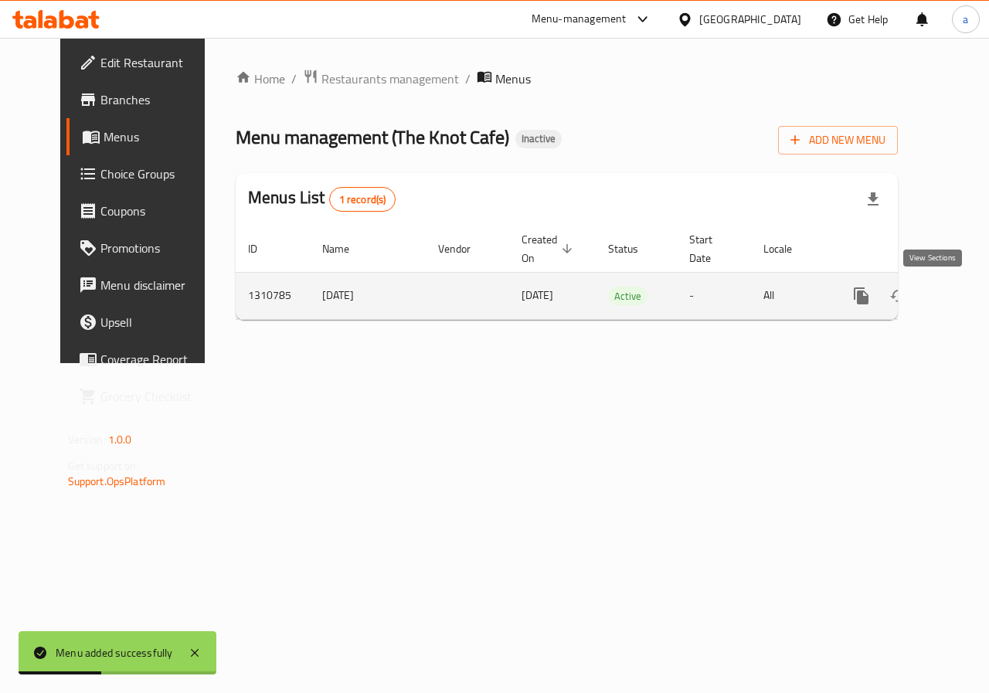
click at [964, 293] on icon "enhanced table" at bounding box center [973, 296] width 19 height 19
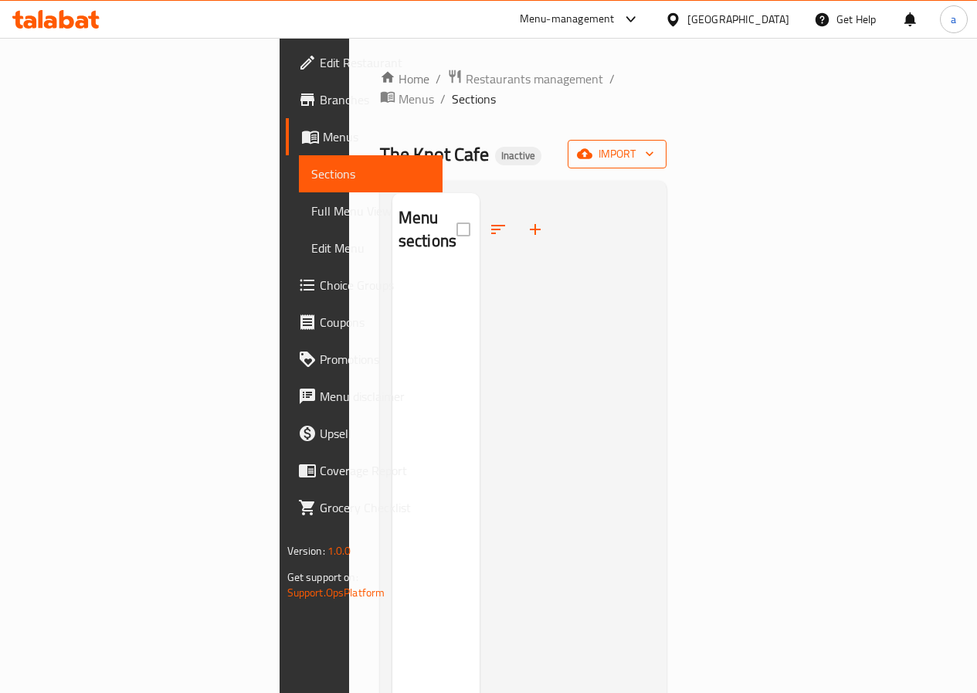
click at [654, 144] on span "import" at bounding box center [617, 153] width 74 height 19
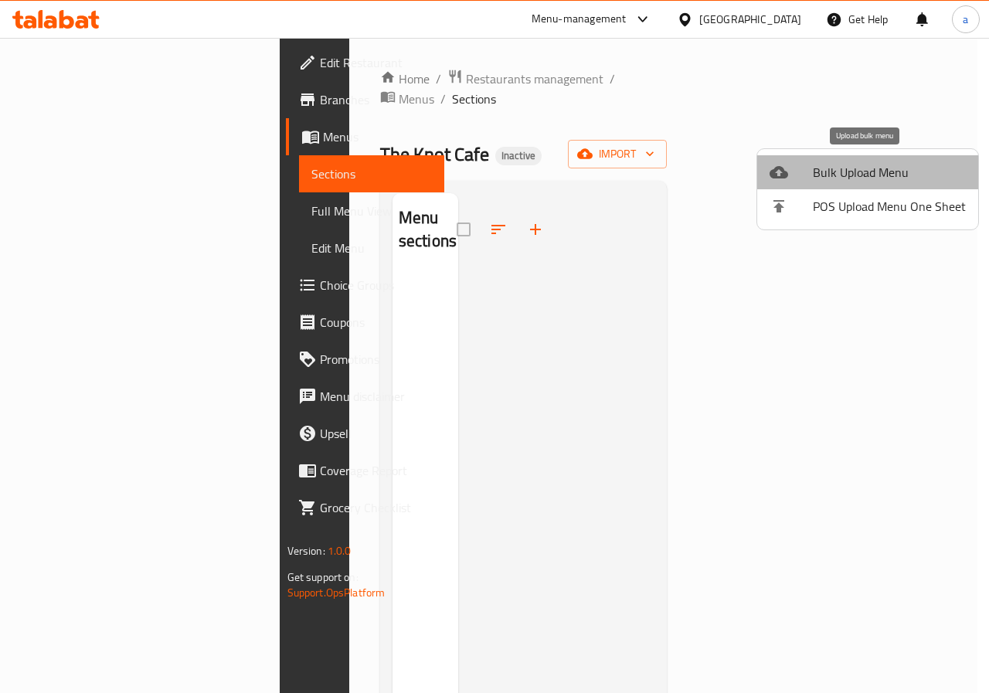
click at [869, 173] on span "Bulk Upload Menu" at bounding box center [889, 172] width 153 height 19
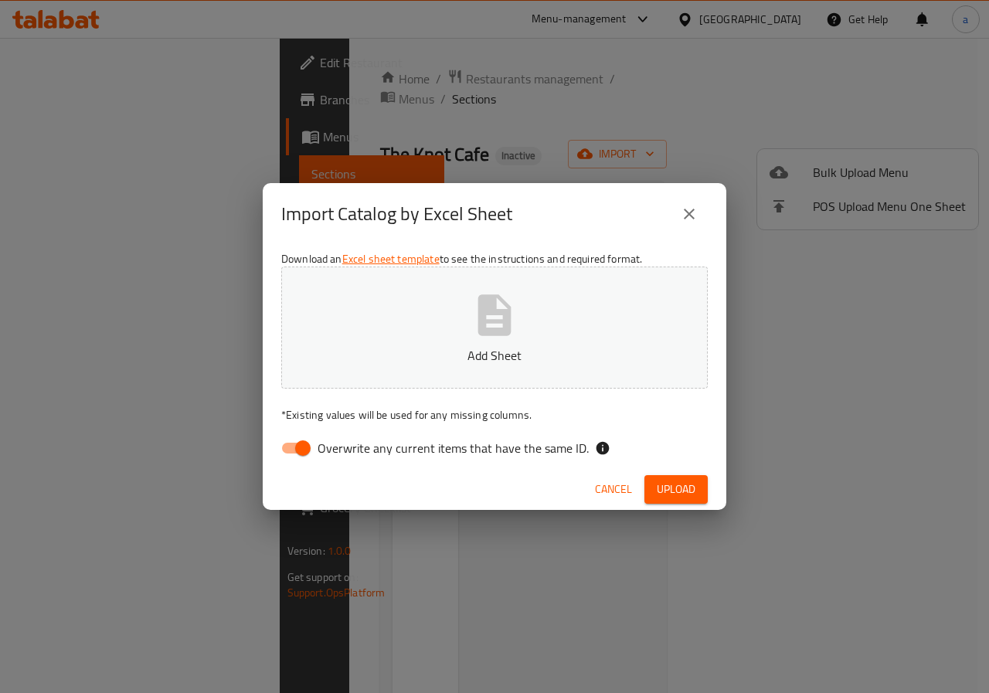
click at [306, 448] on input "Overwrite any current items that have the same ID." at bounding box center [303, 447] width 88 height 29
checkbox input "false"
click at [470, 365] on p "Add Sheet" at bounding box center [494, 355] width 379 height 19
click at [668, 476] on button "Upload" at bounding box center [675, 489] width 63 height 29
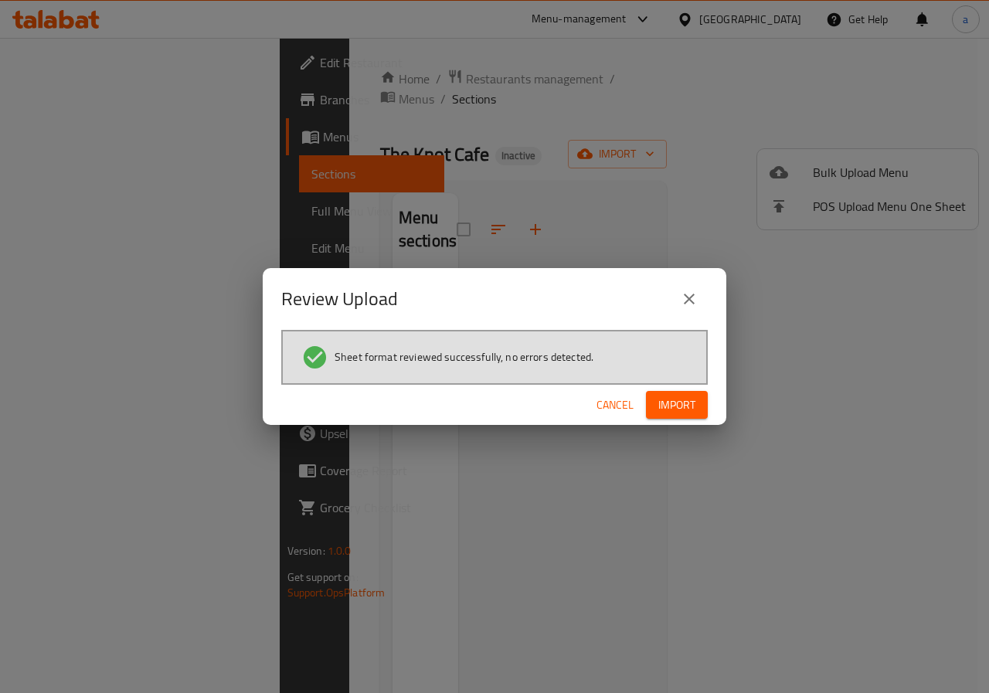
click at [690, 396] on span "Import" at bounding box center [676, 405] width 37 height 19
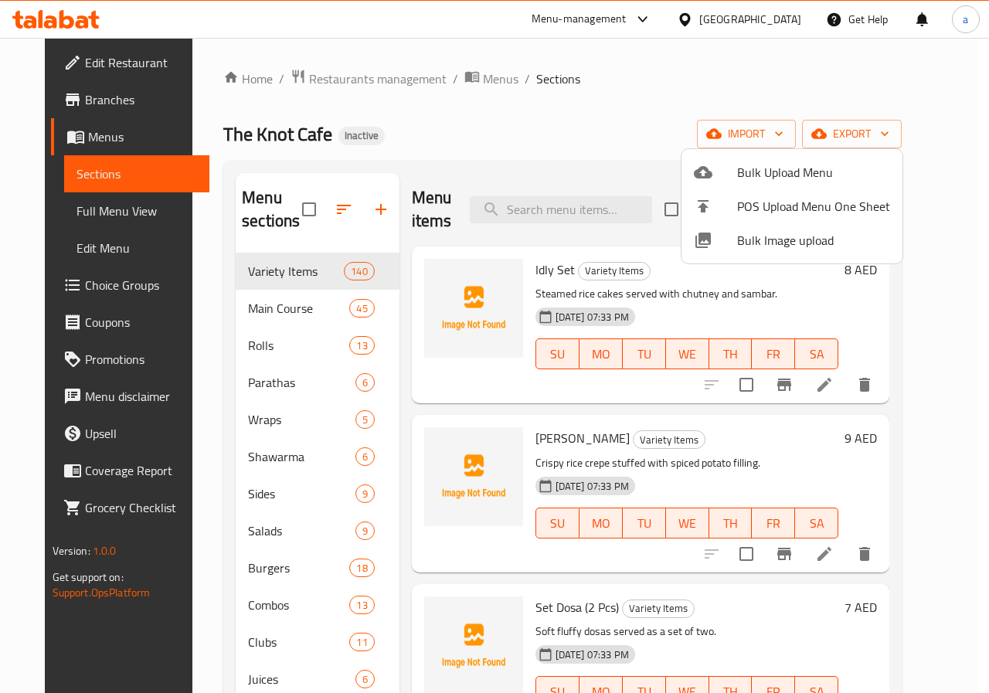
click at [656, 119] on div at bounding box center [494, 346] width 989 height 693
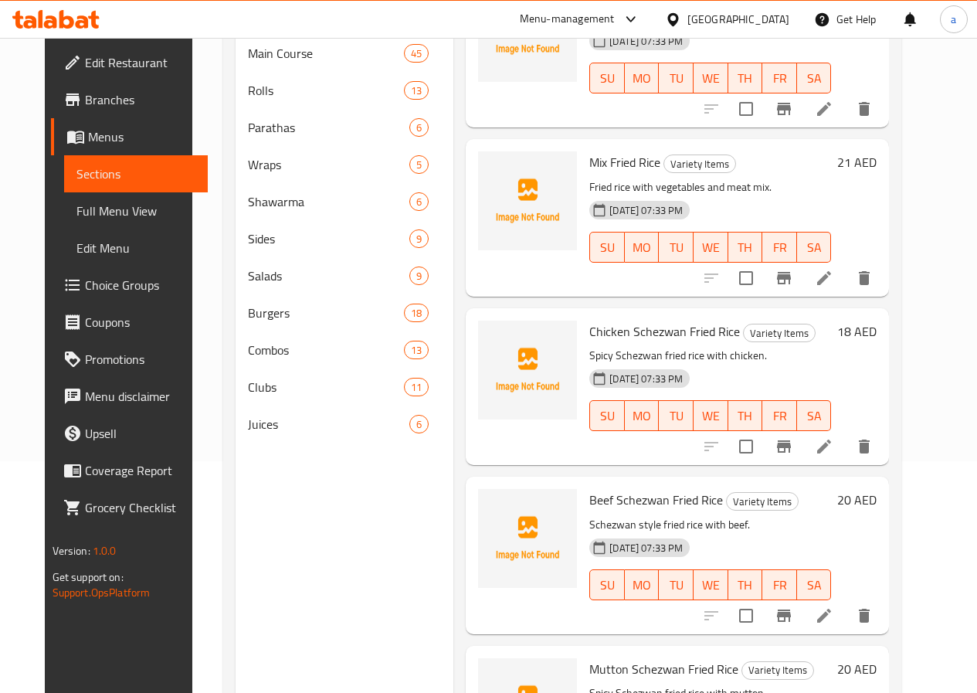
scroll to position [15613, 0]
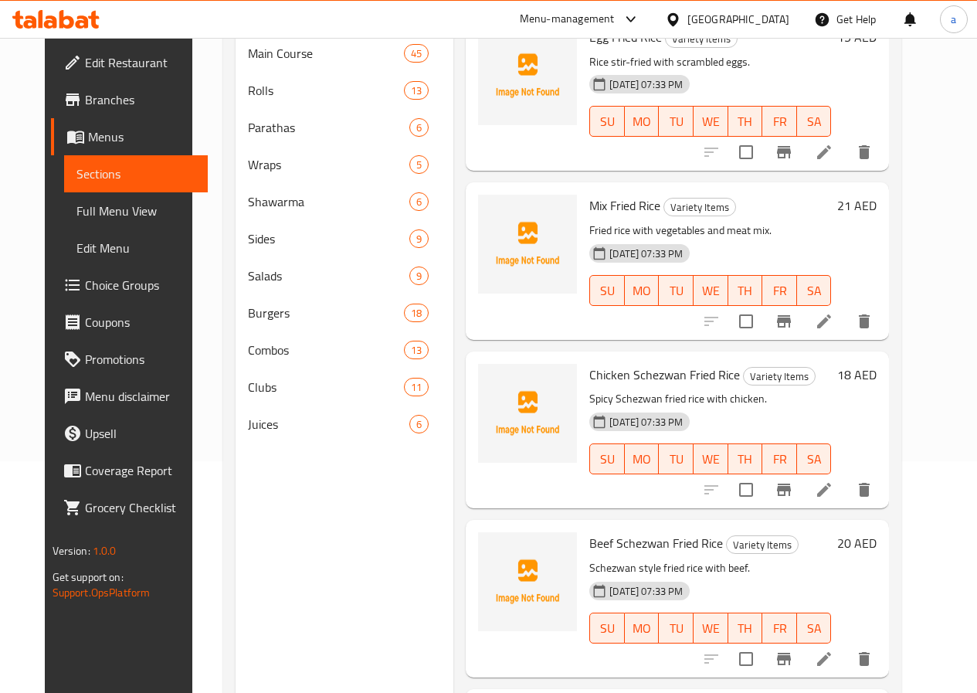
click at [76, 216] on span "Full Menu View" at bounding box center [135, 211] width 119 height 19
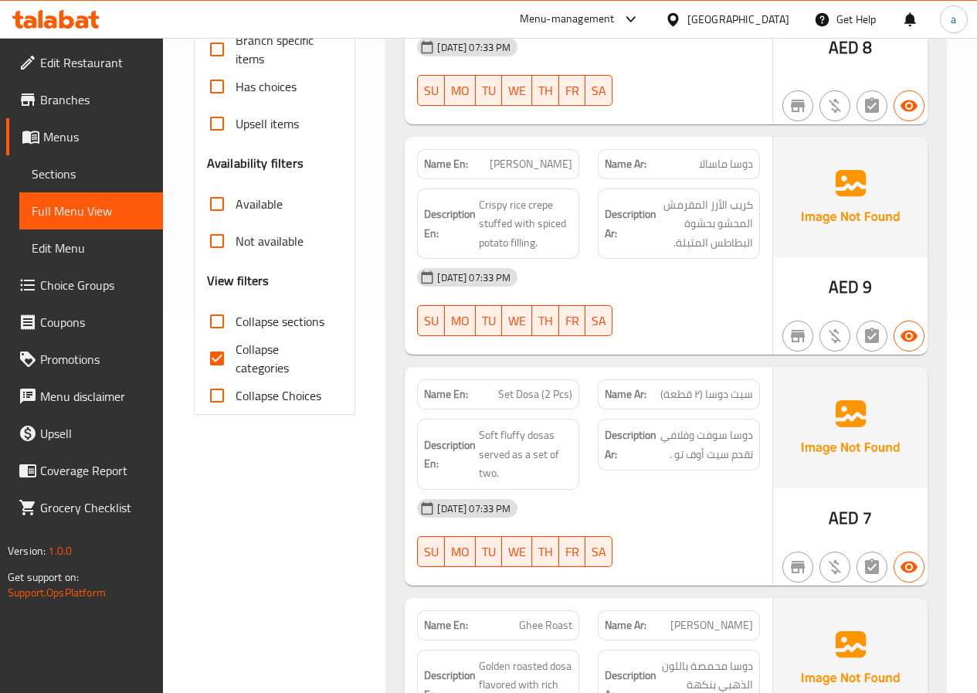
scroll to position [232, 0]
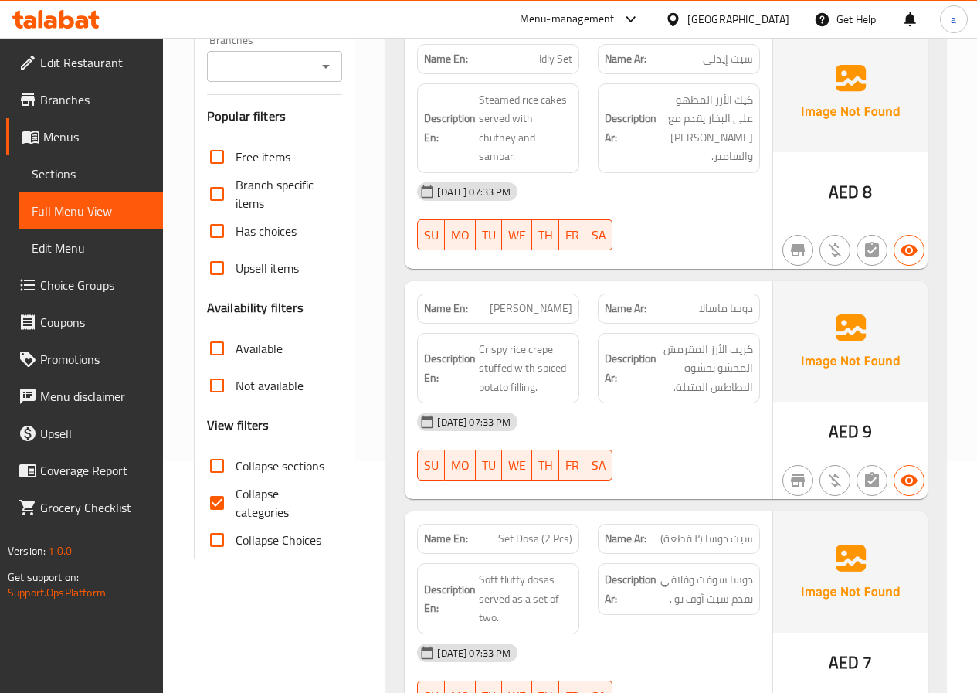
click at [210, 498] on input "Collapse categories" at bounding box center [217, 502] width 37 height 37
checkbox input "false"
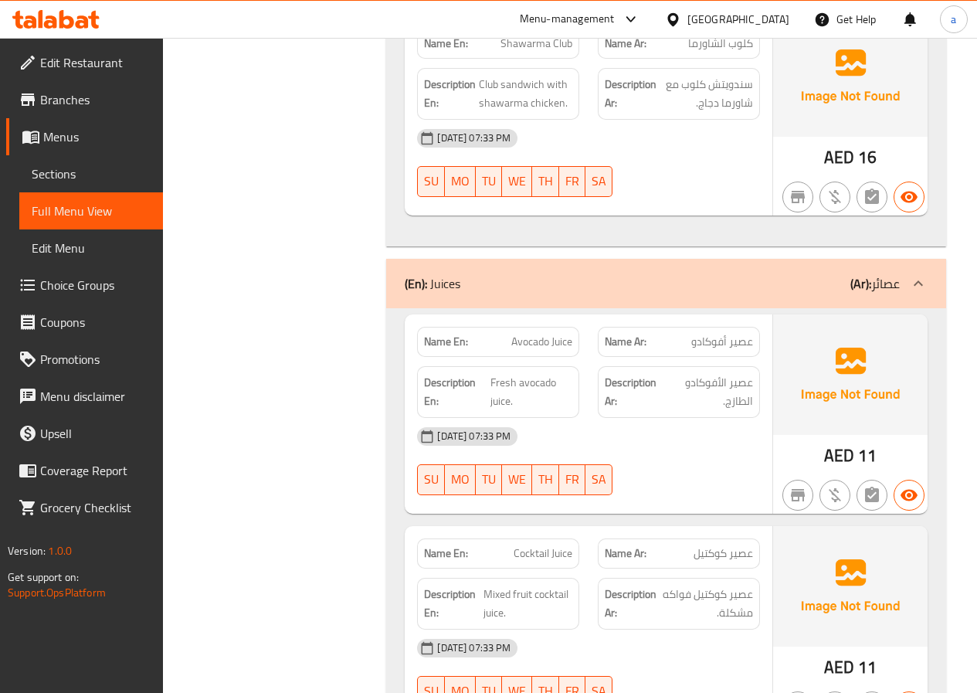
scroll to position [64303, 0]
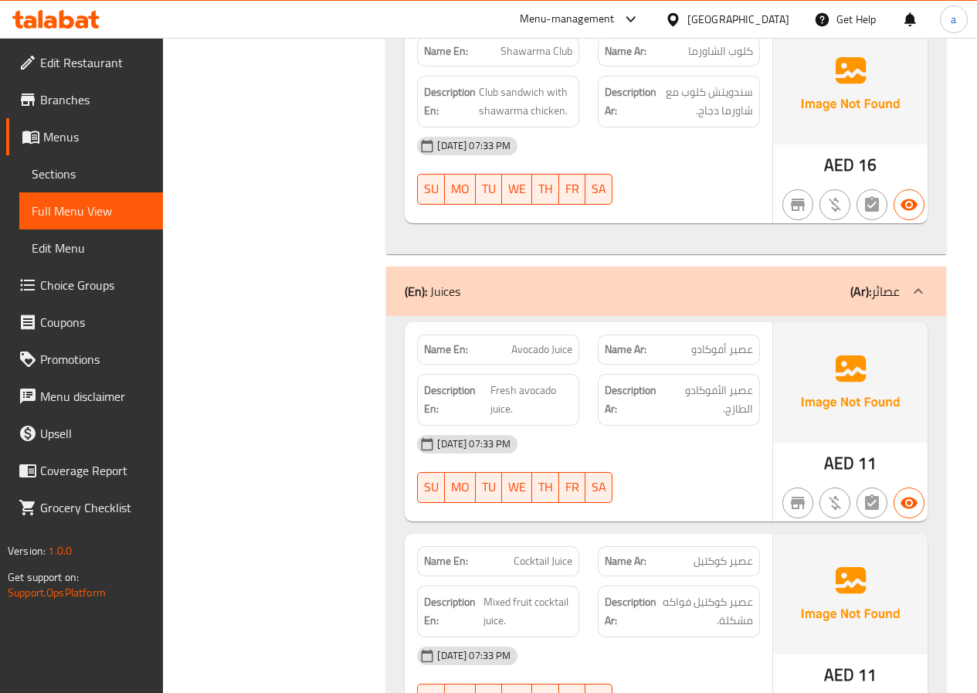
click at [93, 62] on span "Edit Restaurant" at bounding box center [95, 62] width 110 height 19
